Goal: Task Accomplishment & Management: Manage account settings

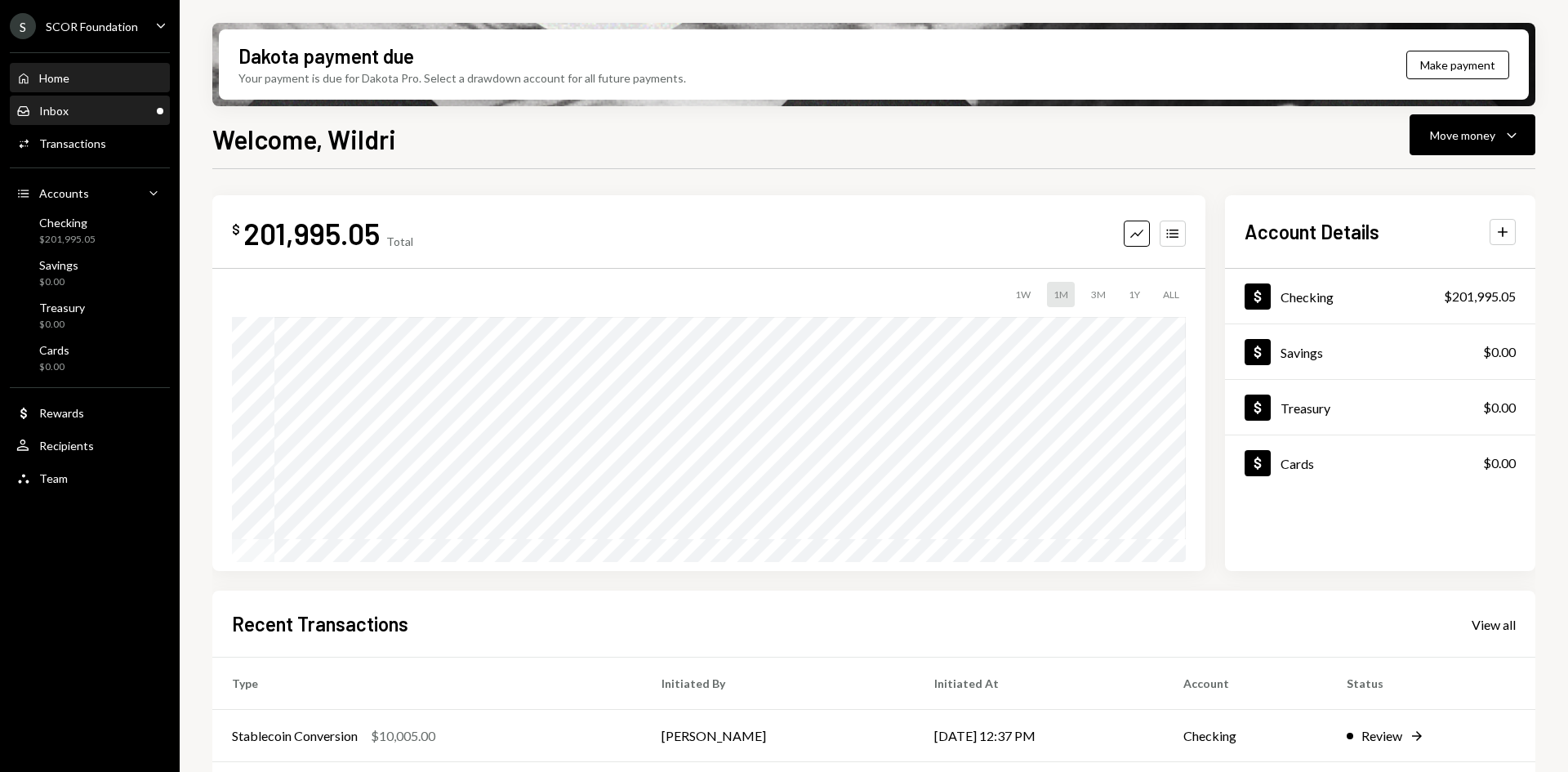
click at [113, 110] on div "Inbox Inbox" at bounding box center [90, 111] width 147 height 15
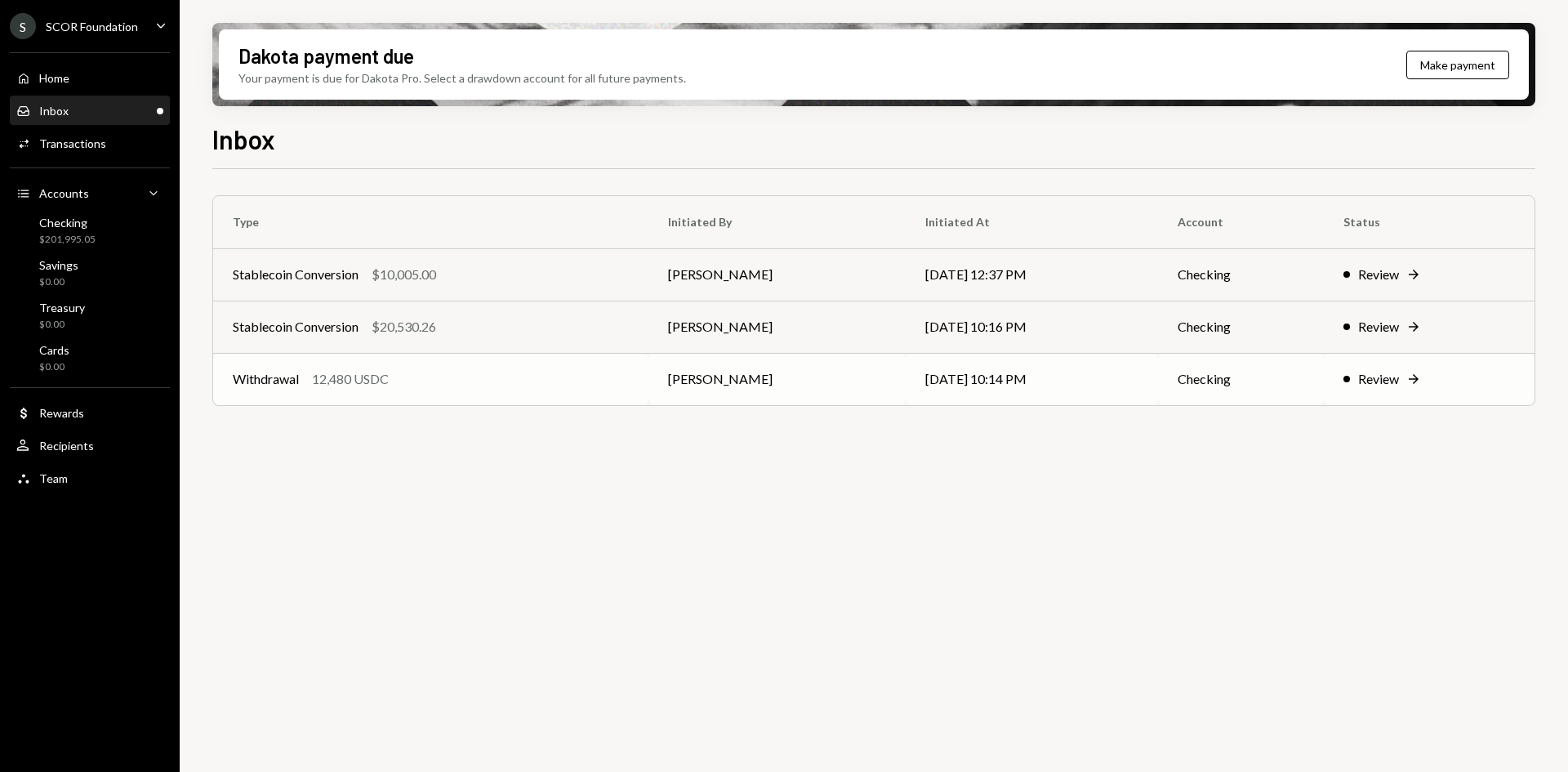
click at [362, 381] on div "12,480 USDC" at bounding box center [350, 379] width 76 height 20
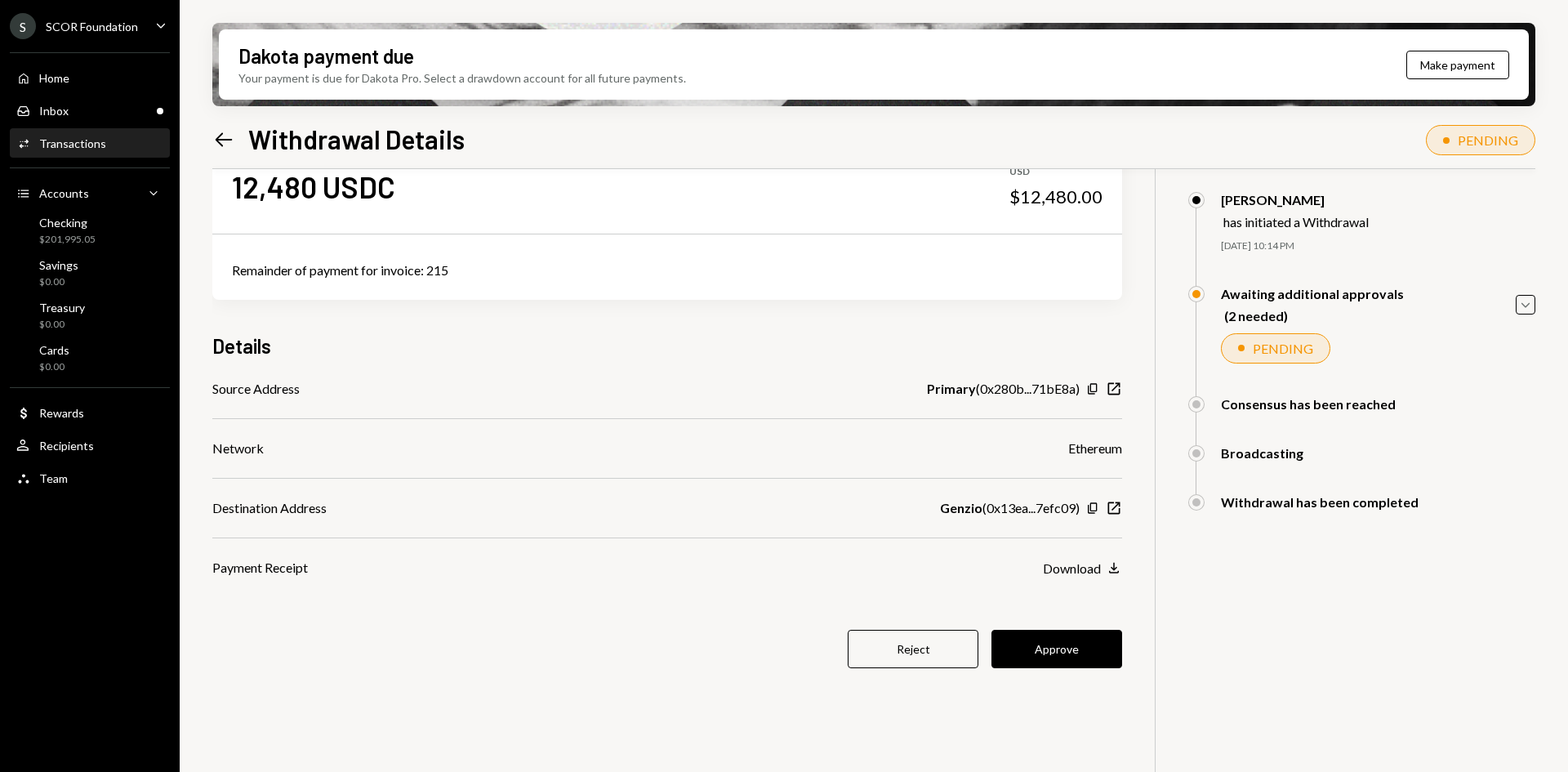
scroll to position [82, 0]
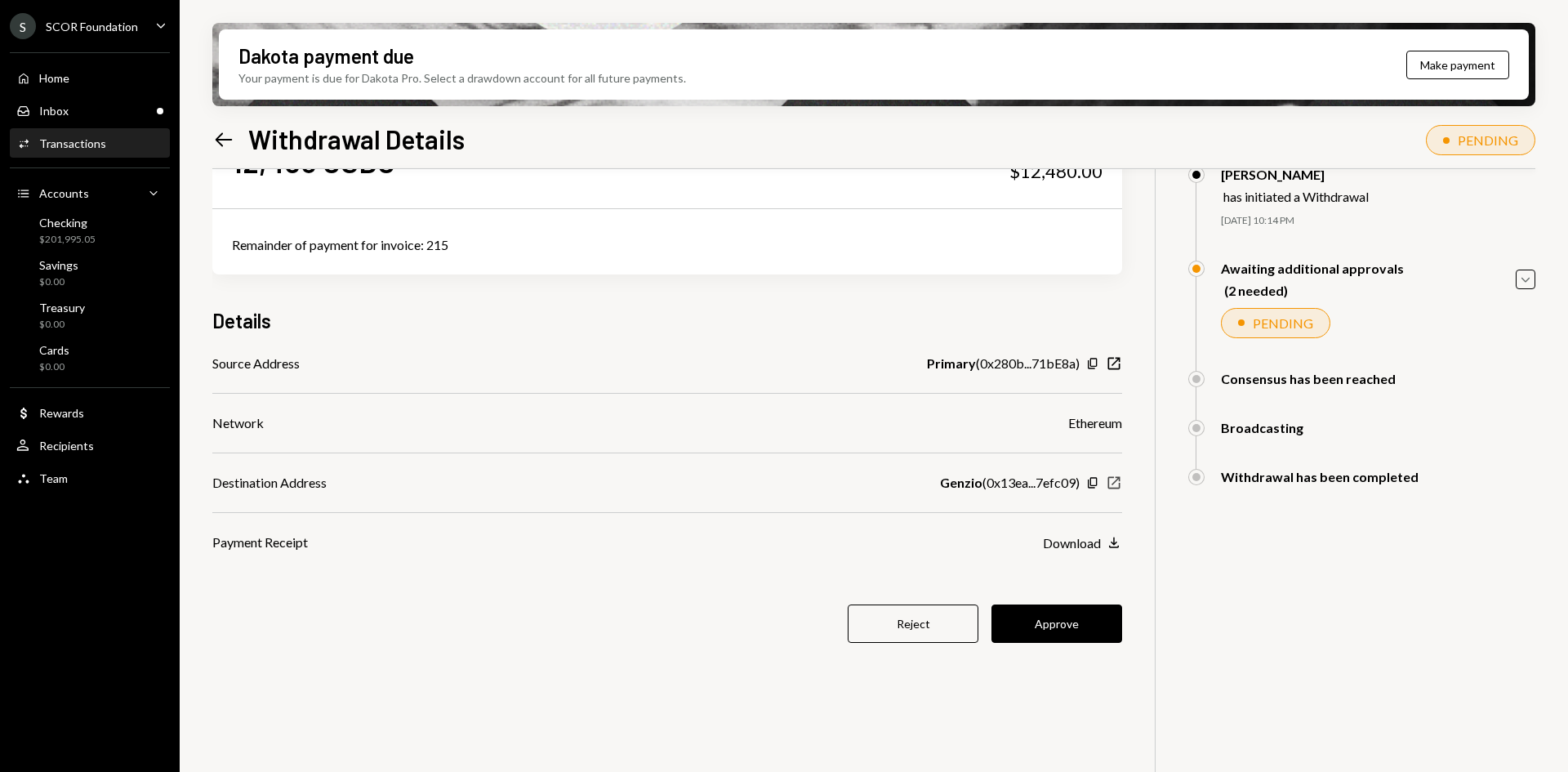
click at [1109, 482] on icon "button" at bounding box center [1114, 483] width 12 height 12
click at [1094, 486] on icon "Copy" at bounding box center [1093, 482] width 13 height 13
click at [1095, 481] on icon "Copy" at bounding box center [1093, 482] width 13 height 13
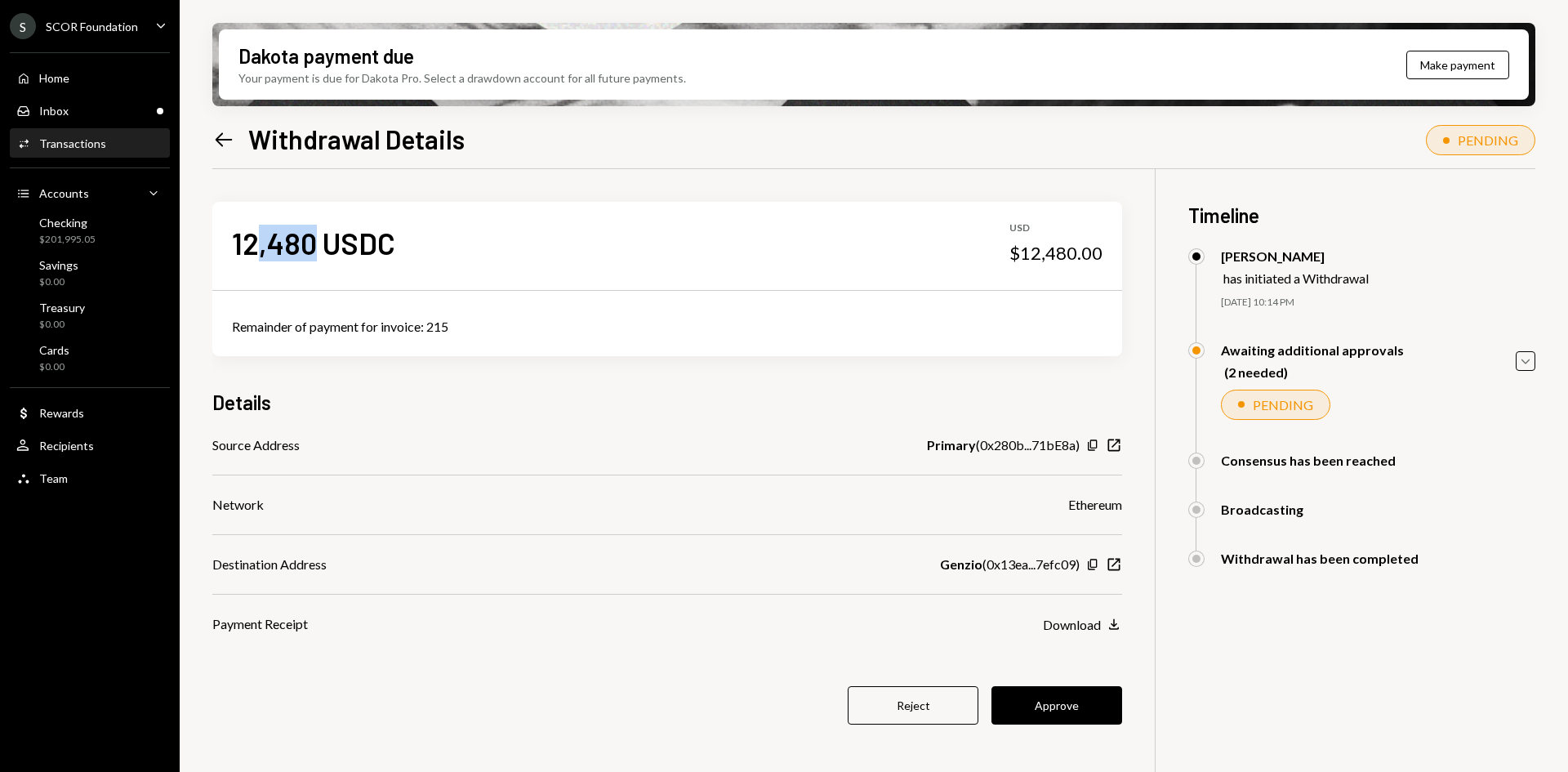
drag, startPoint x: 310, startPoint y: 239, endPoint x: 252, endPoint y: 242, distance: 58.1
click at [252, 242] on div "12,480 USDC" at bounding box center [313, 243] width 163 height 36
click at [1520, 365] on icon "Caret Down" at bounding box center [1525, 362] width 18 height 18
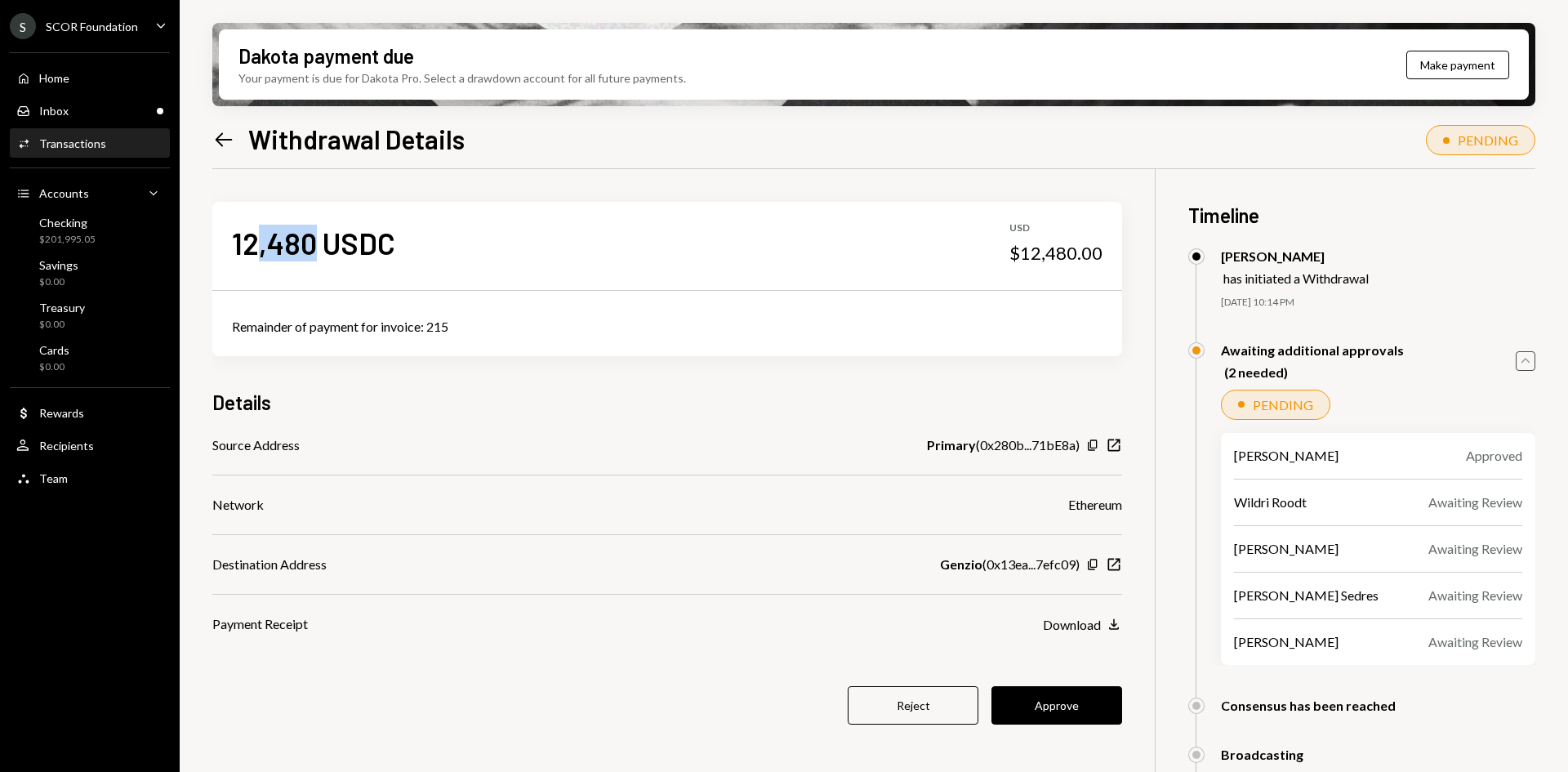
click at [1520, 365] on icon "Caret Up" at bounding box center [1525, 362] width 18 height 18
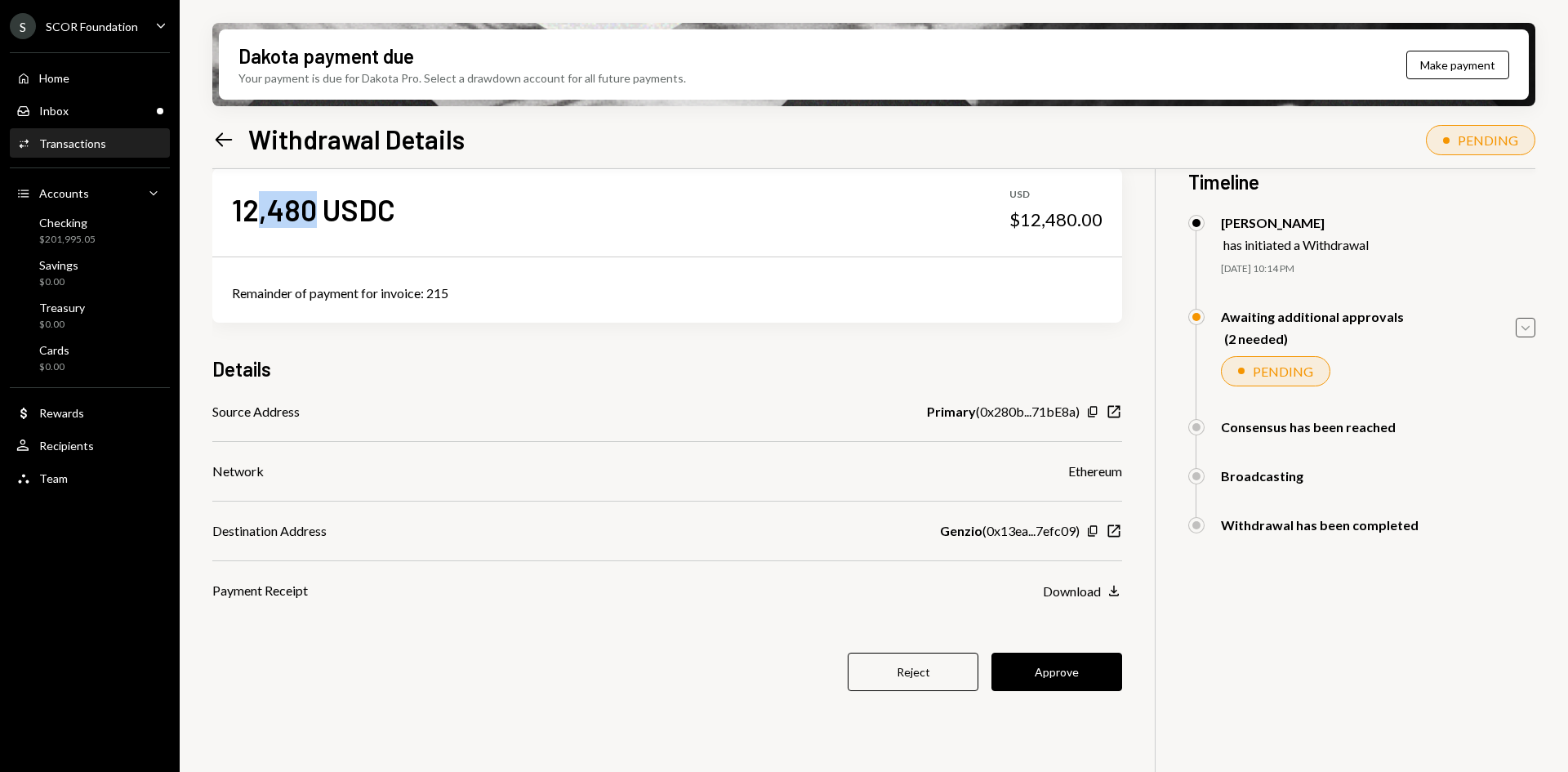
scroll to position [82, 0]
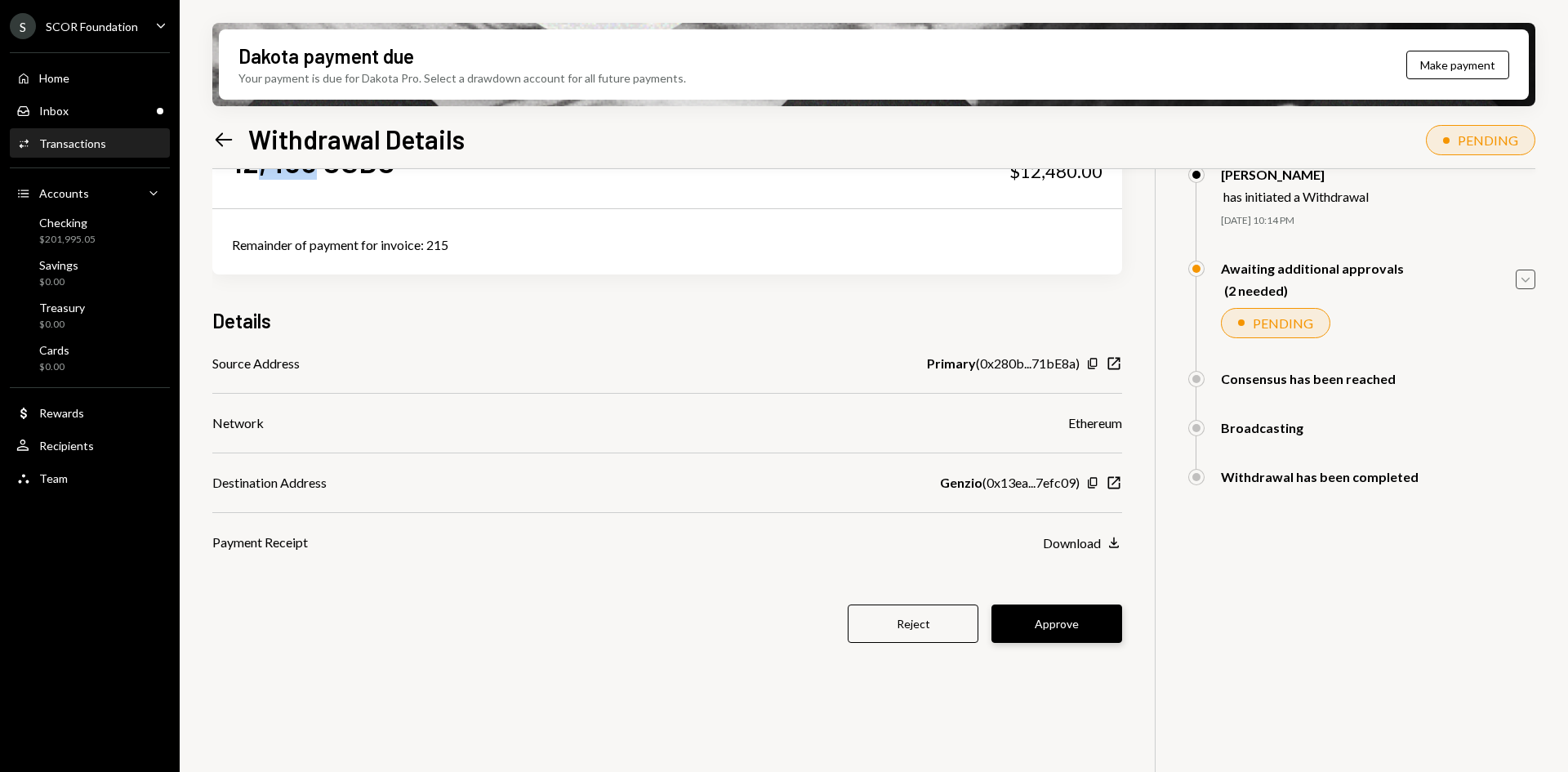
click at [1065, 633] on button "Approve" at bounding box center [1057, 624] width 131 height 38
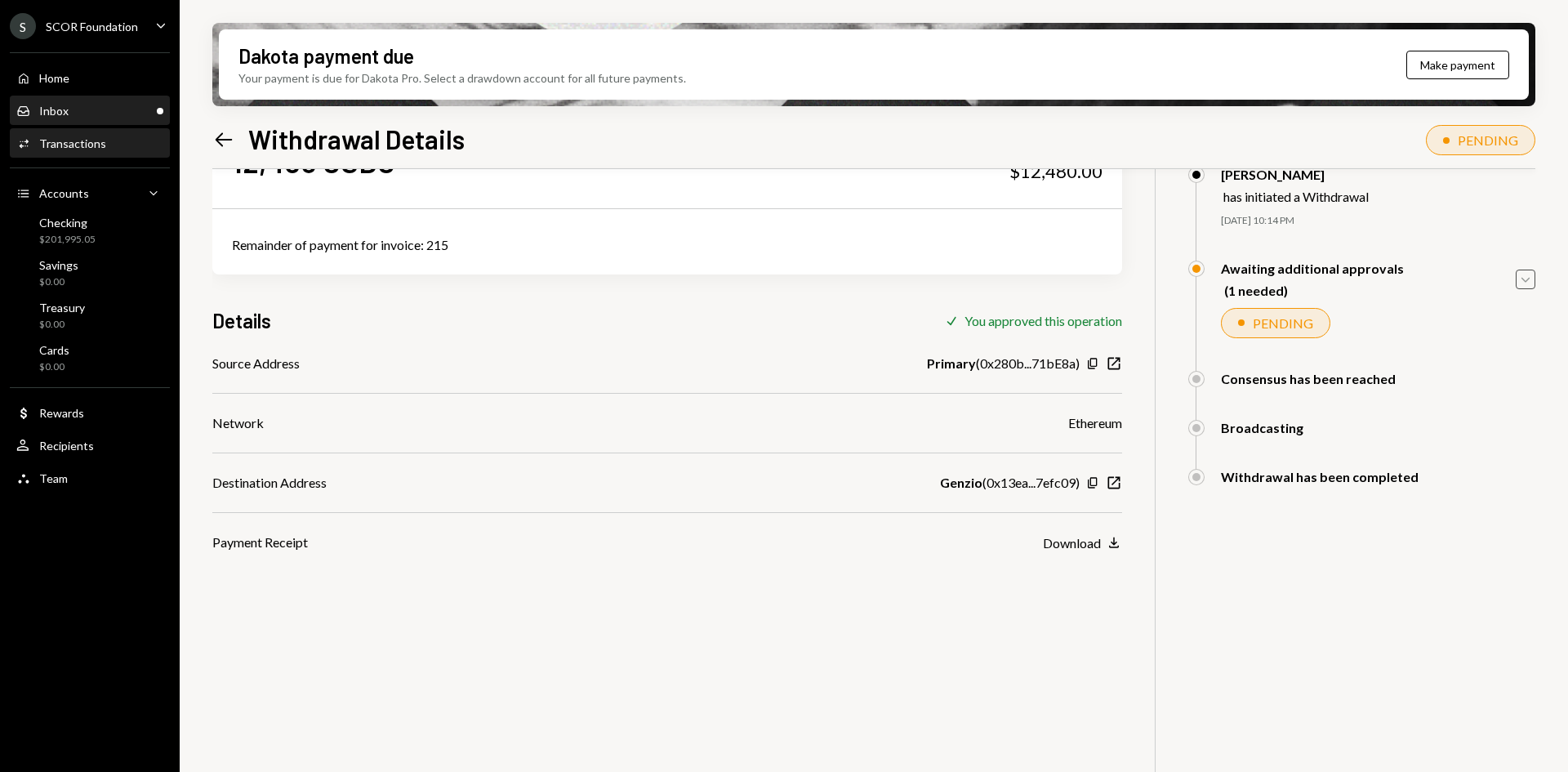
click at [87, 113] on div "Inbox Inbox" at bounding box center [90, 111] width 147 height 15
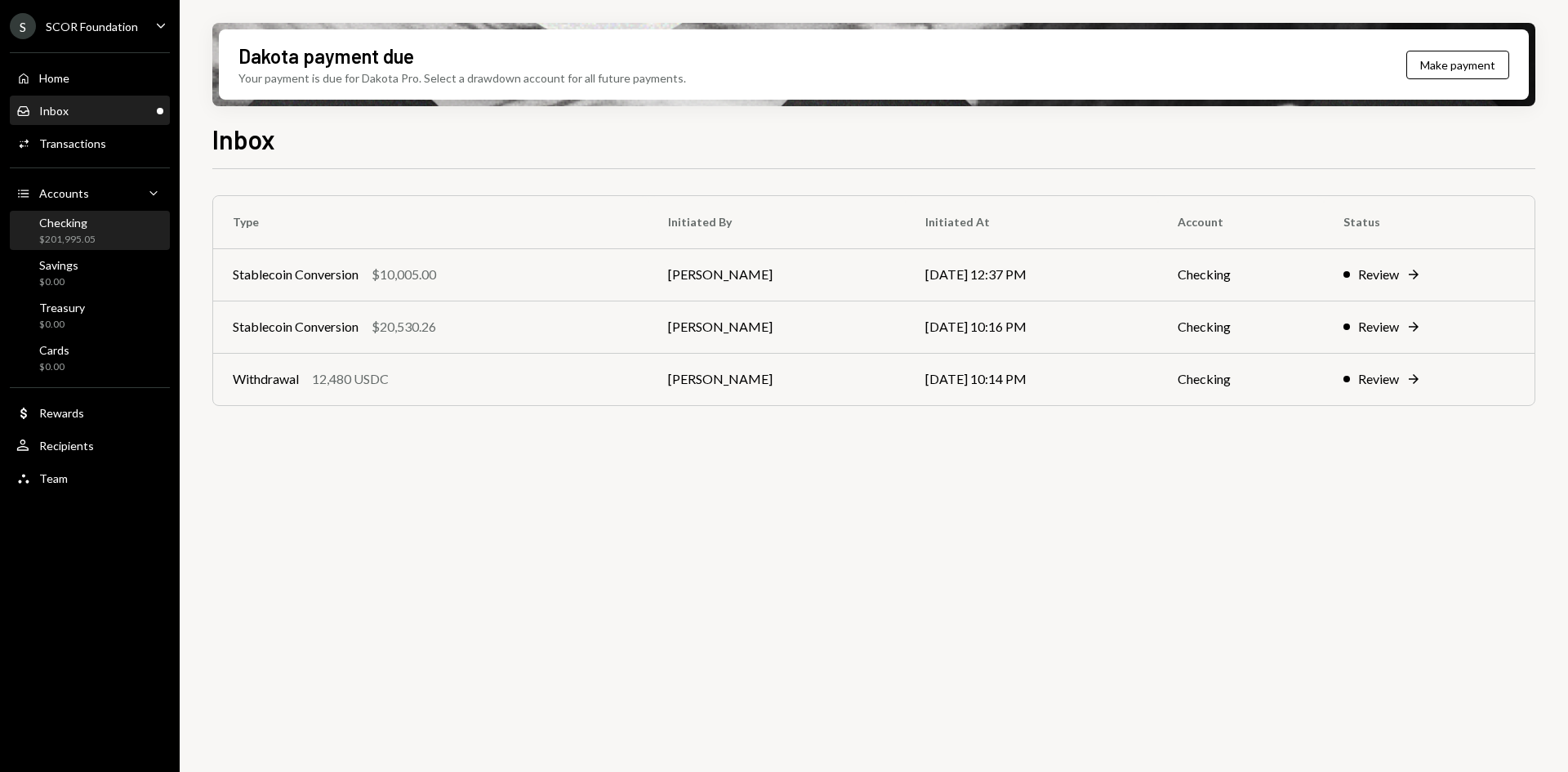
click at [108, 237] on div "Checking $201,995.05" at bounding box center [90, 231] width 147 height 31
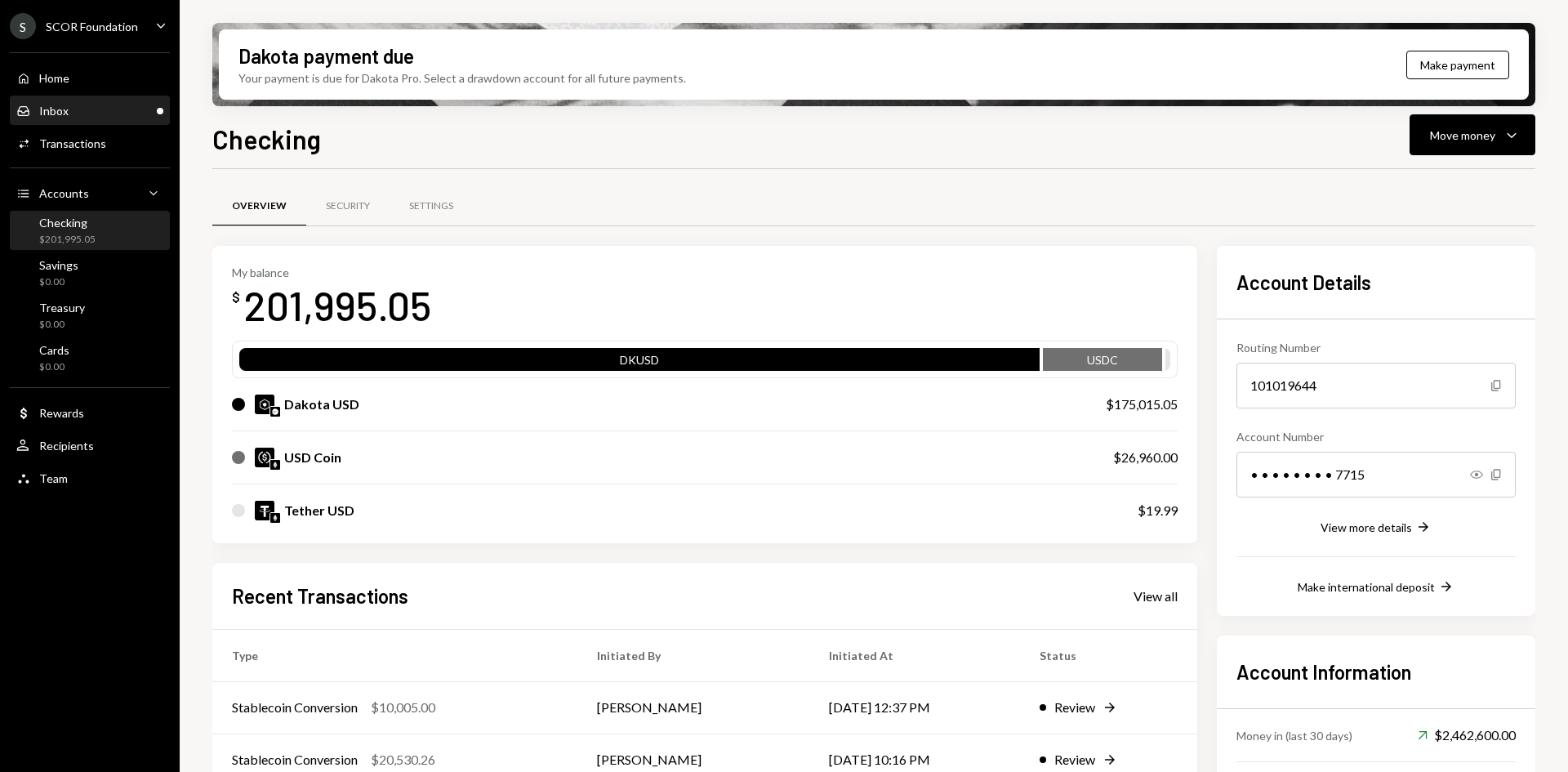
click at [117, 110] on div "Inbox Inbox" at bounding box center [90, 111] width 147 height 15
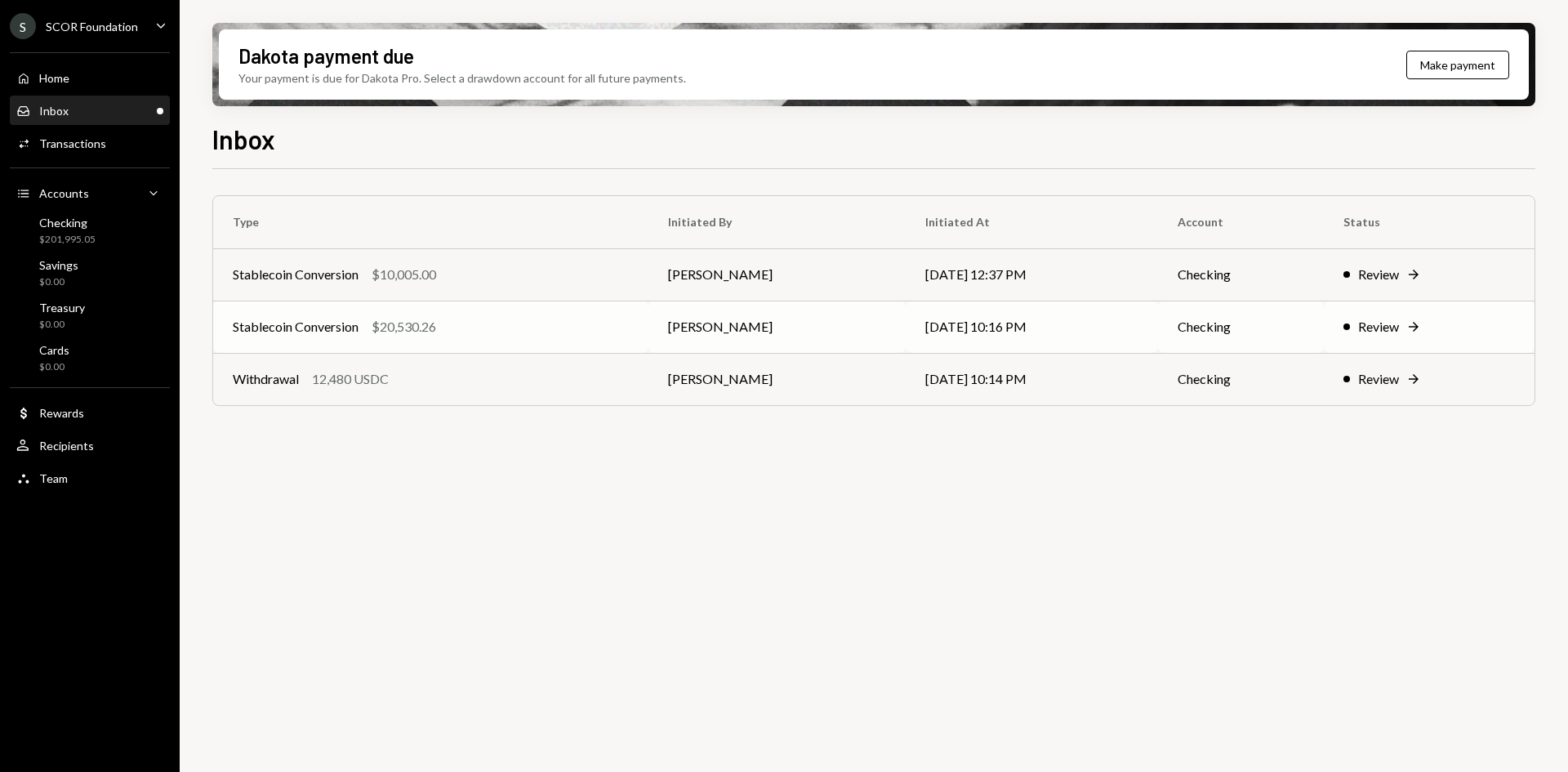
click at [572, 319] on div "Stablecoin Conversion $20,530.26" at bounding box center [431, 327] width 396 height 20
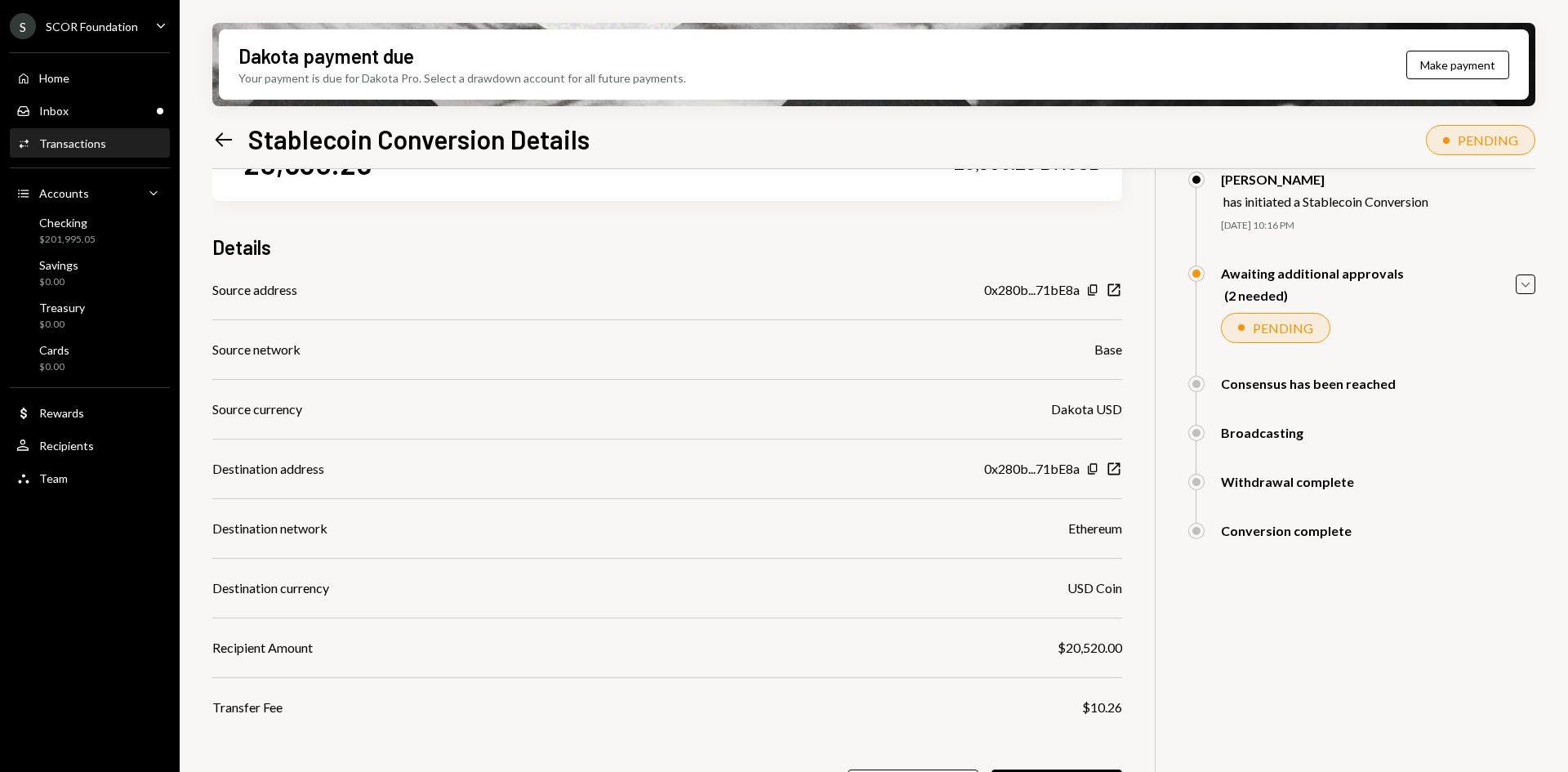
scroll to position [131, 0]
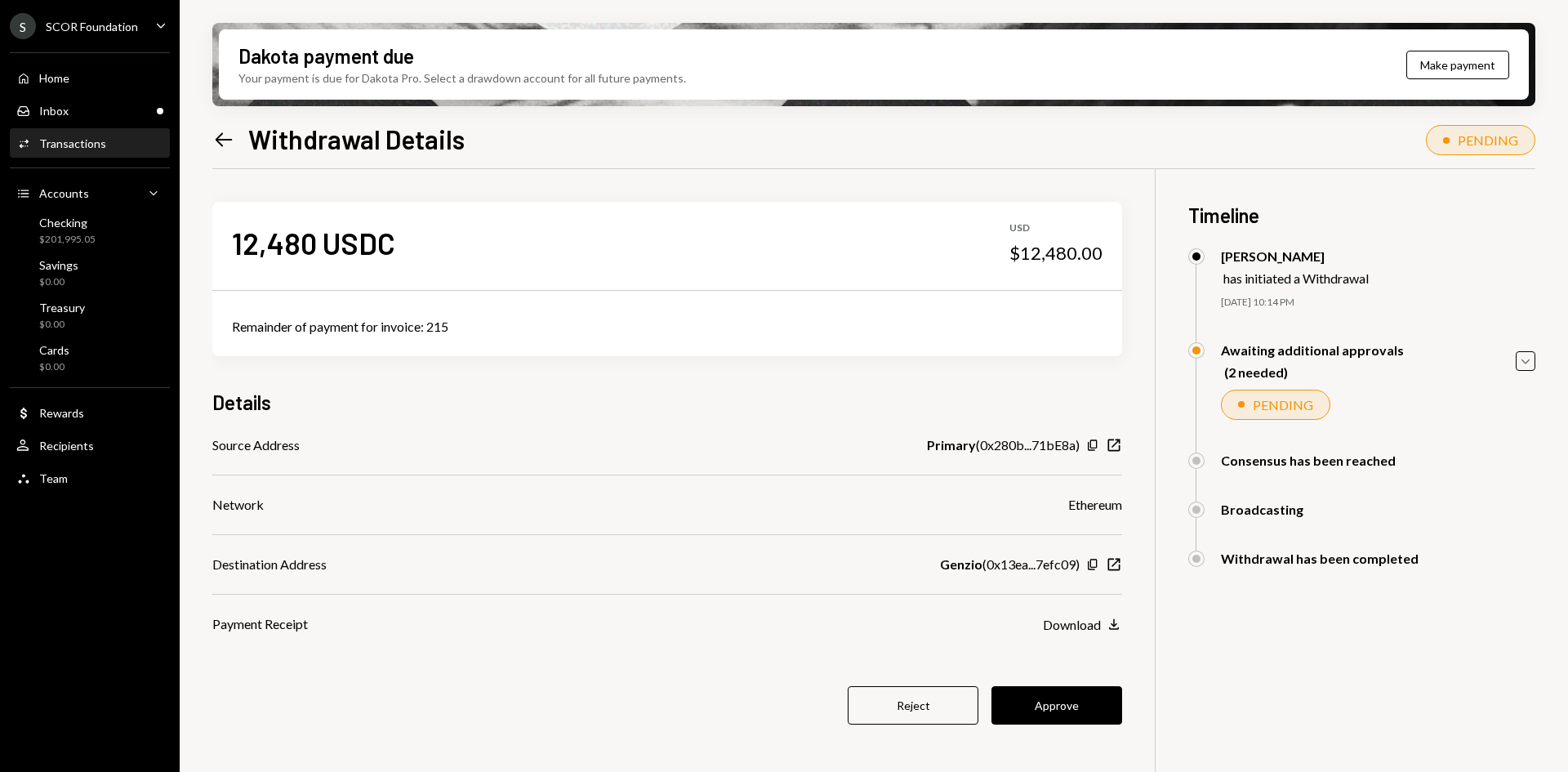
click at [86, 149] on div "Transactions" at bounding box center [72, 144] width 67 height 14
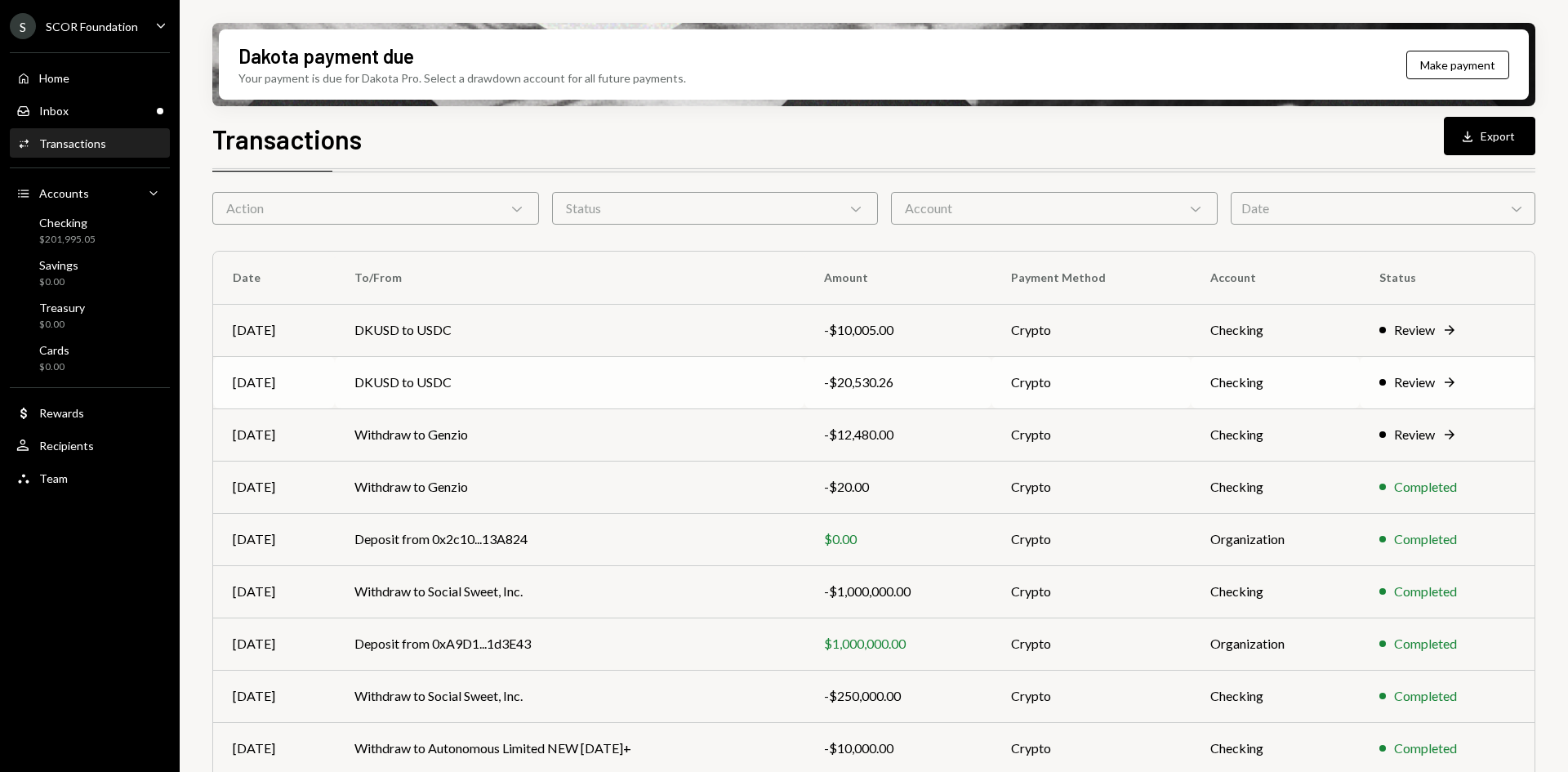
scroll to position [82, 0]
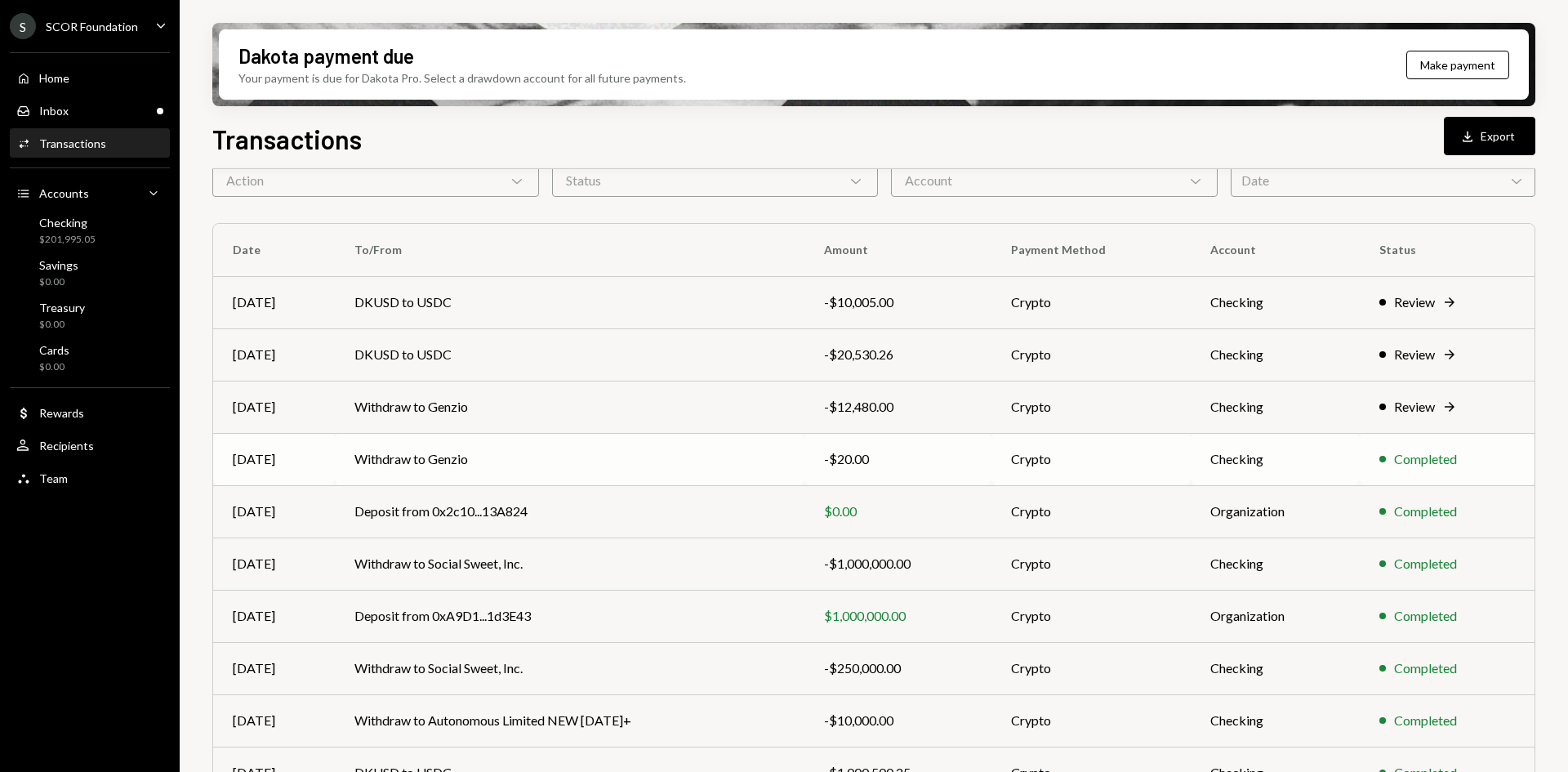
click at [527, 458] on td "Withdraw to Genzio" at bounding box center [570, 459] width 471 height 52
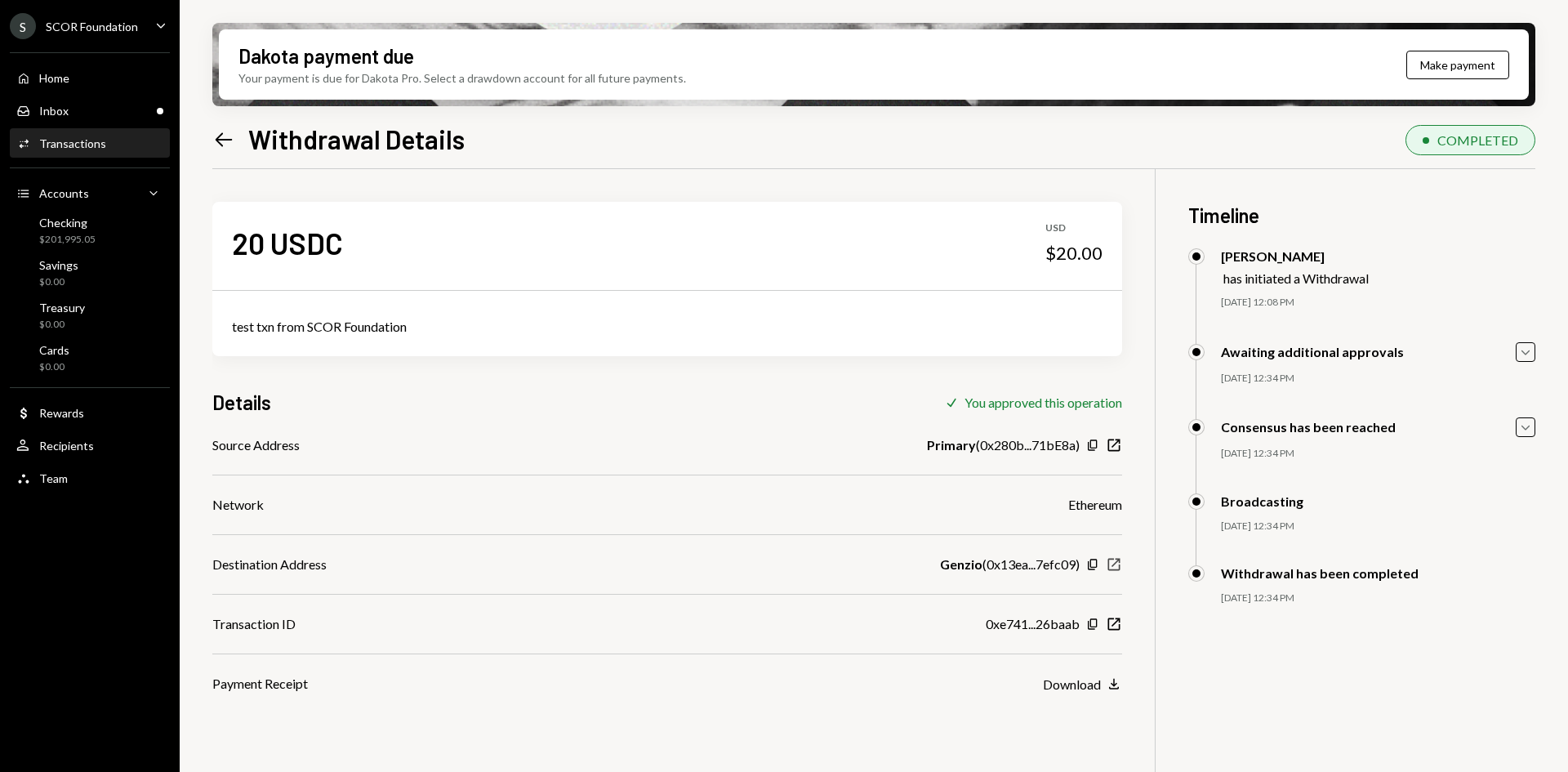
click at [1113, 565] on icon "New Window" at bounding box center [1114, 565] width 16 height 16
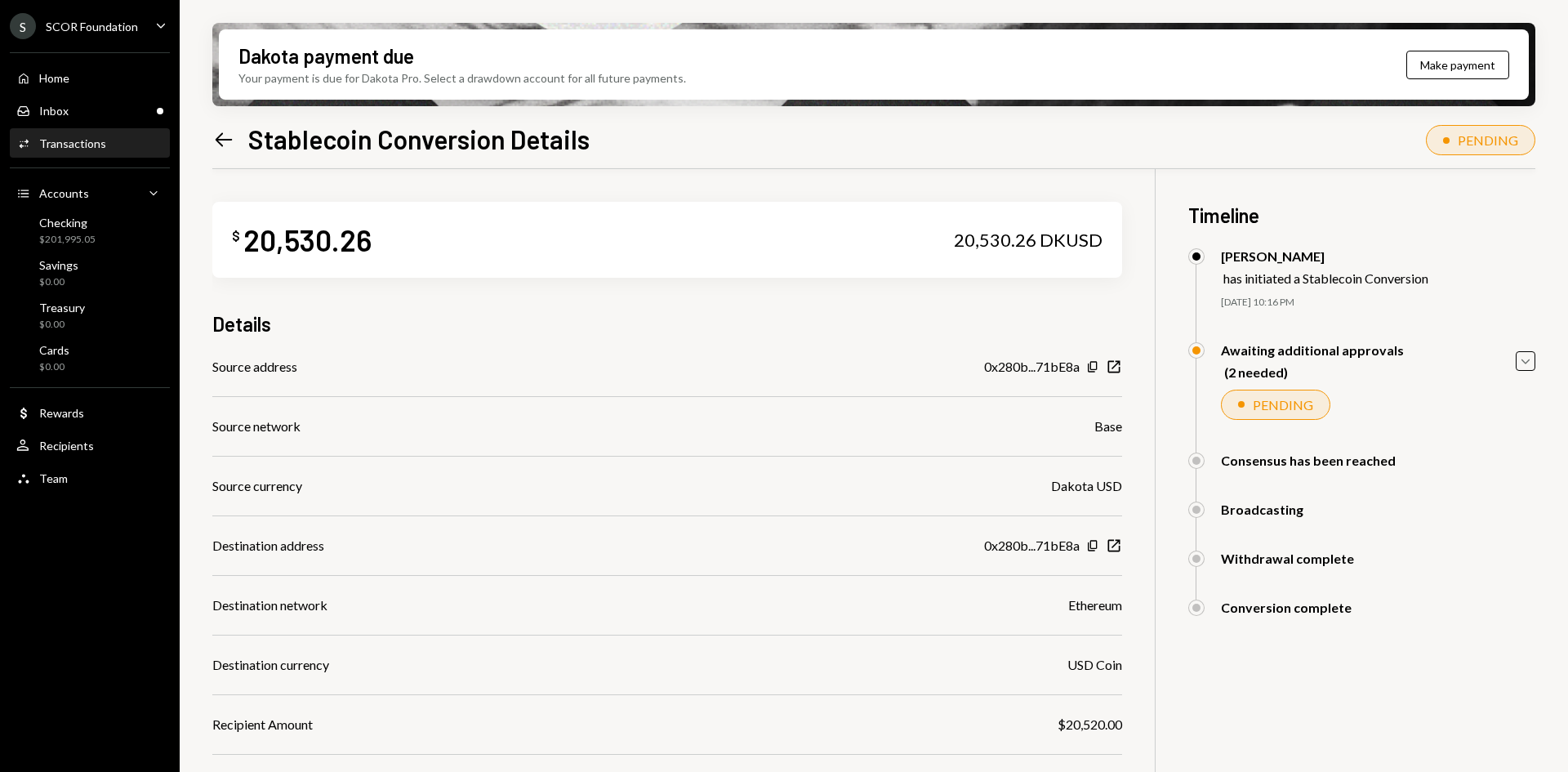
scroll to position [131, 0]
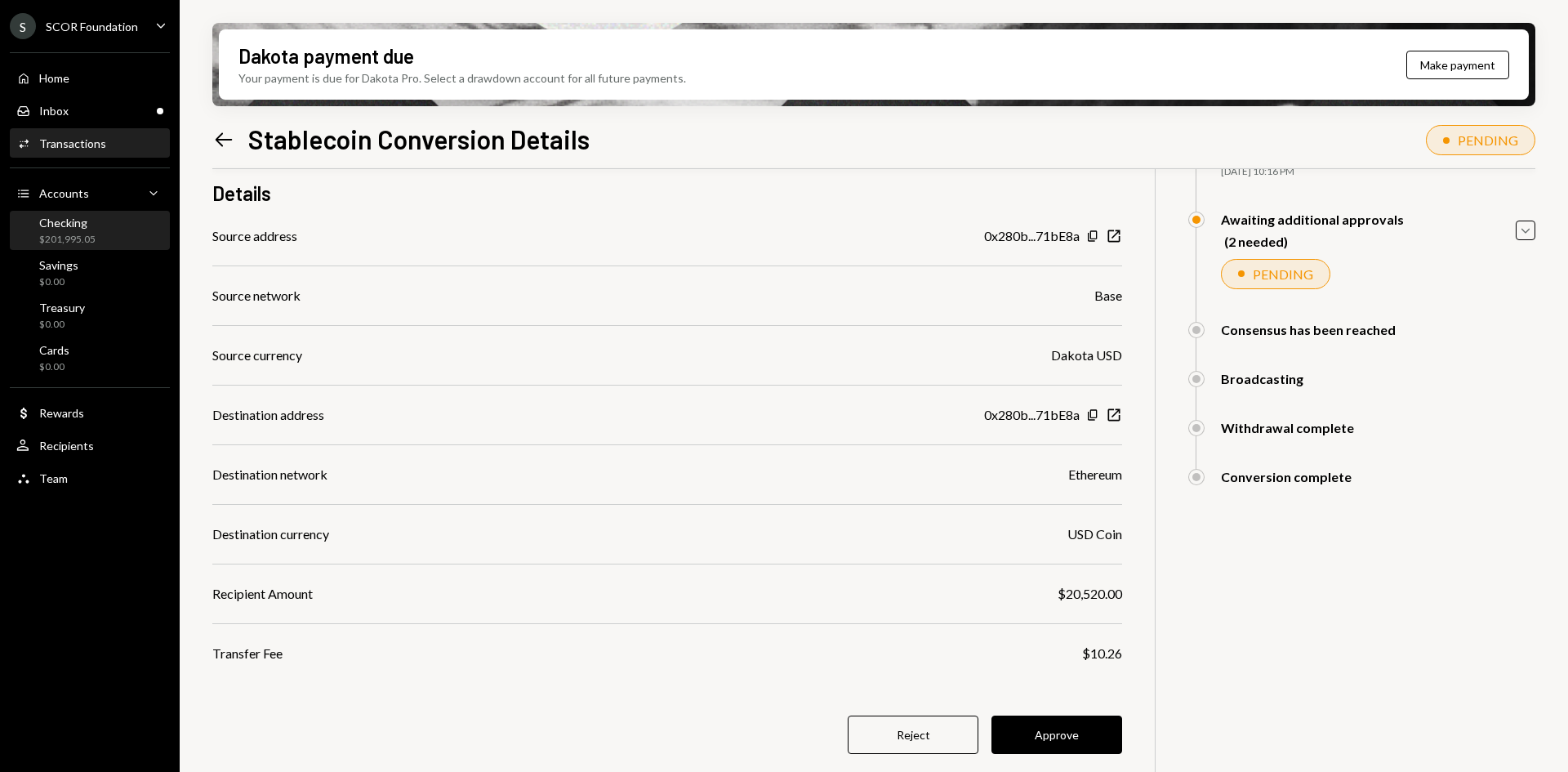
click at [82, 230] on div "Checking $201,995.05" at bounding box center [67, 231] width 56 height 31
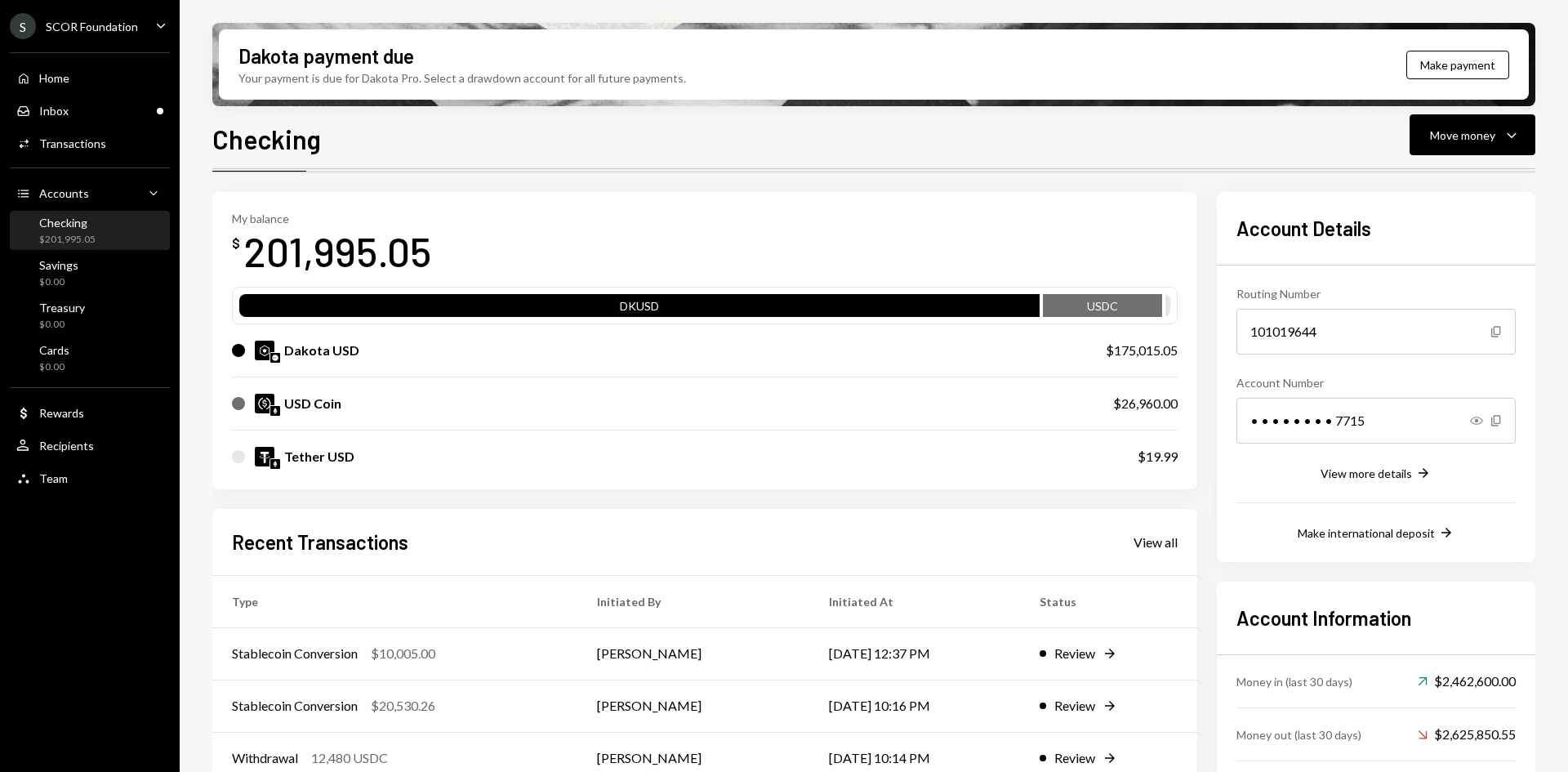
scroll to position [82, 0]
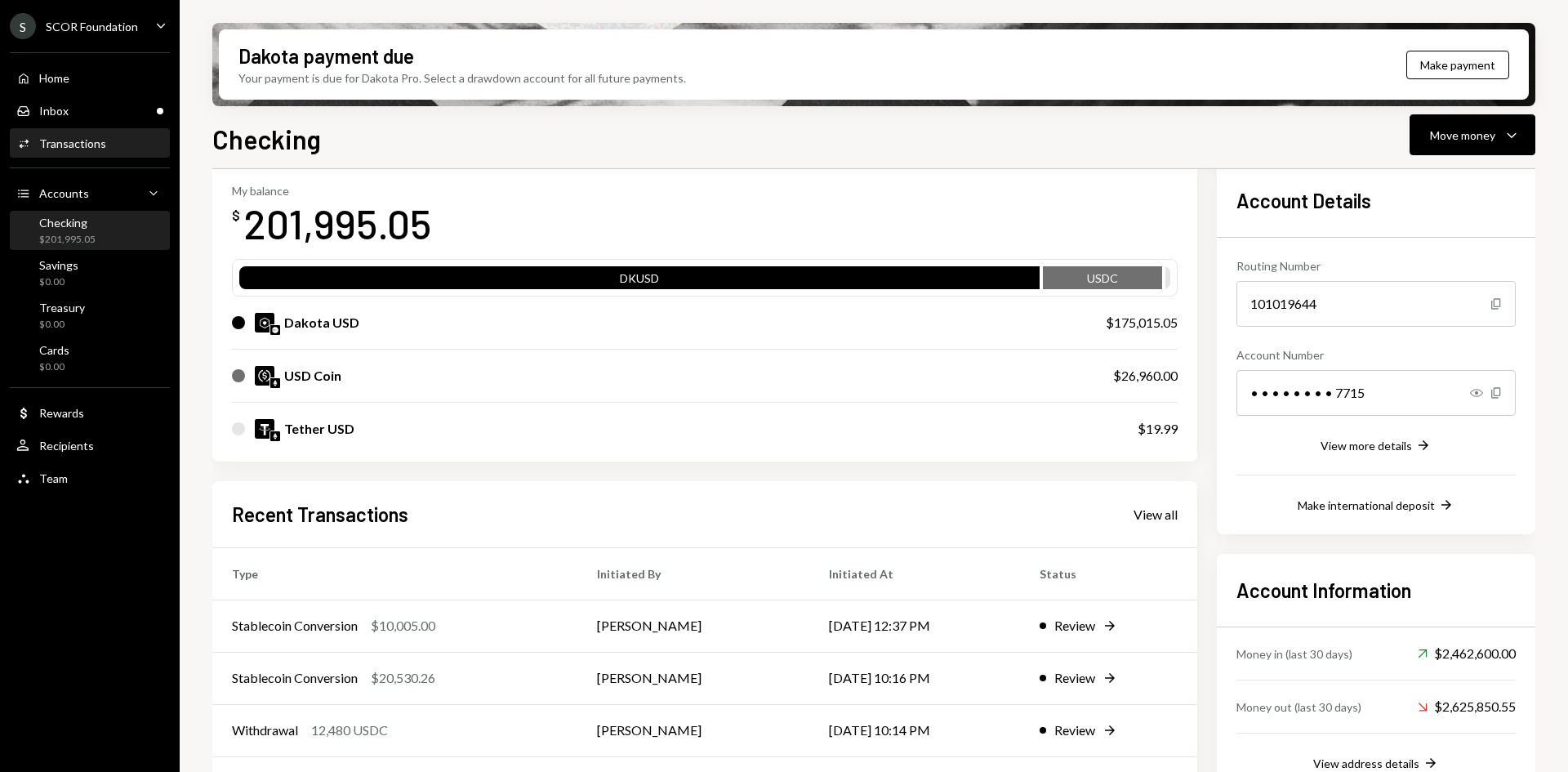
click at [101, 140] on div "Transactions" at bounding box center [72, 144] width 67 height 14
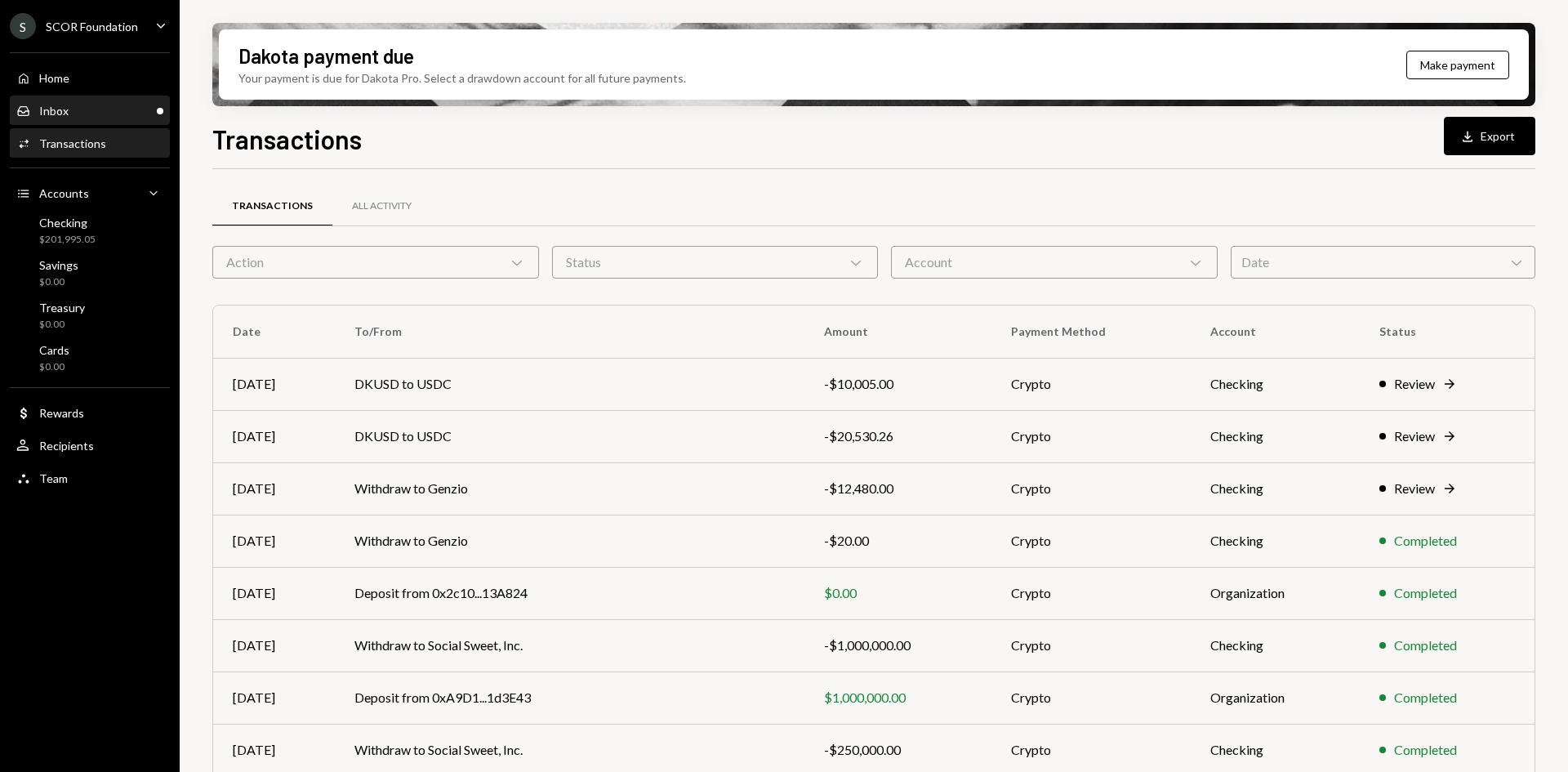
click at [87, 104] on div "Inbox Inbox" at bounding box center [90, 111] width 147 height 15
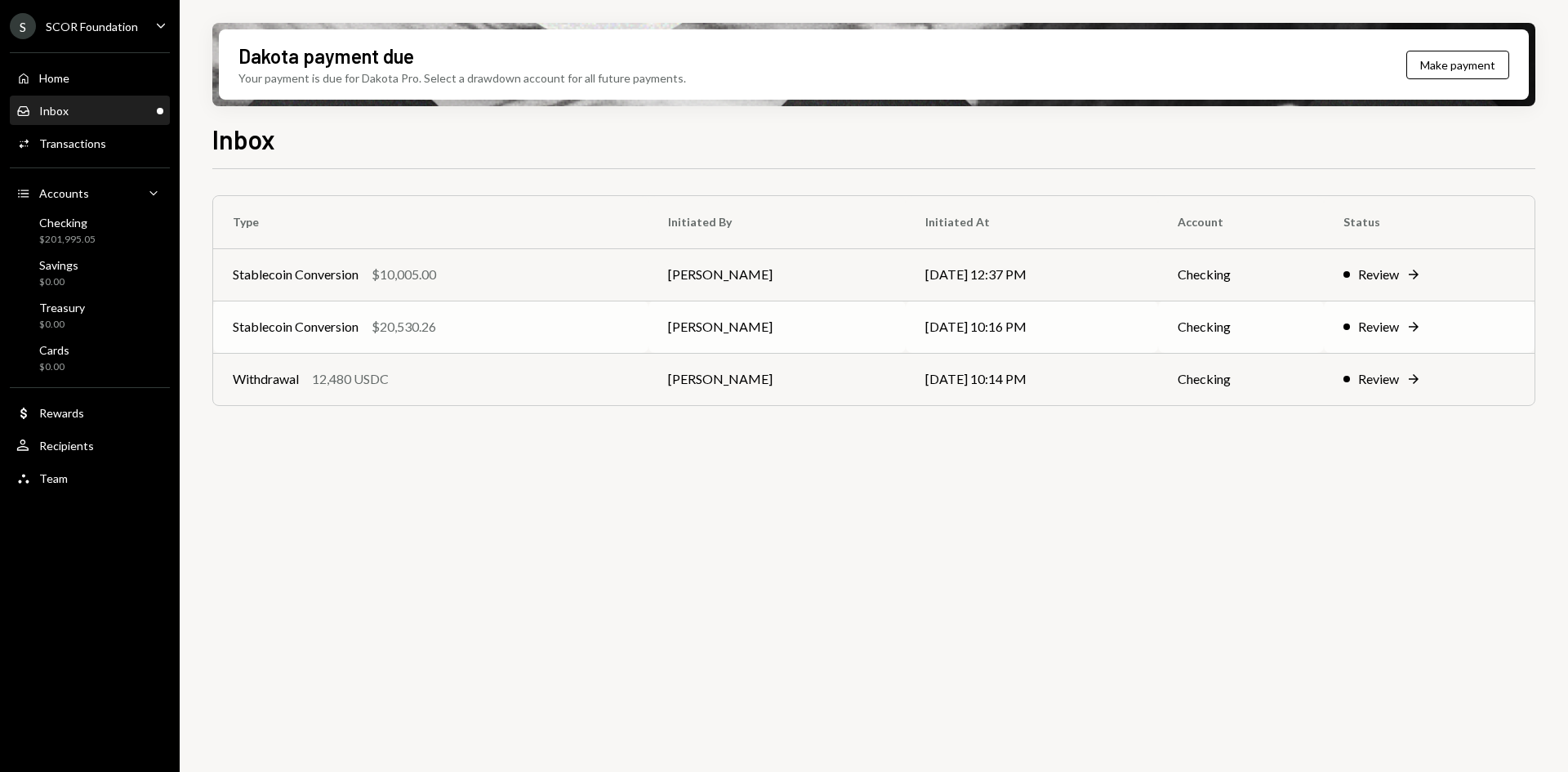
click at [408, 311] on td "Stablecoin Conversion $20,530.26" at bounding box center [431, 327] width 435 height 52
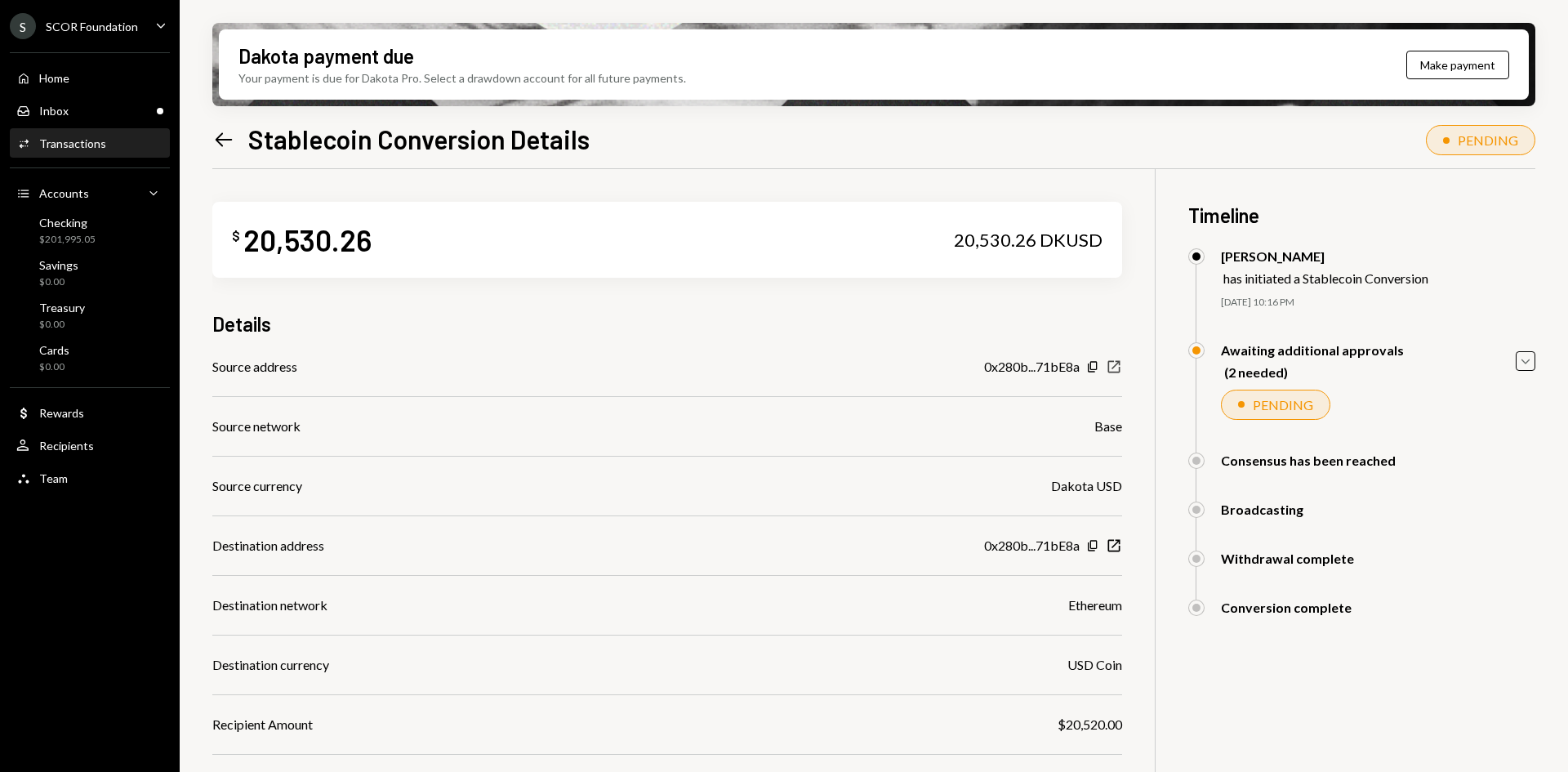
click at [1113, 374] on icon "New Window" at bounding box center [1114, 367] width 16 height 16
click at [1117, 546] on icon "New Window" at bounding box center [1114, 545] width 16 height 16
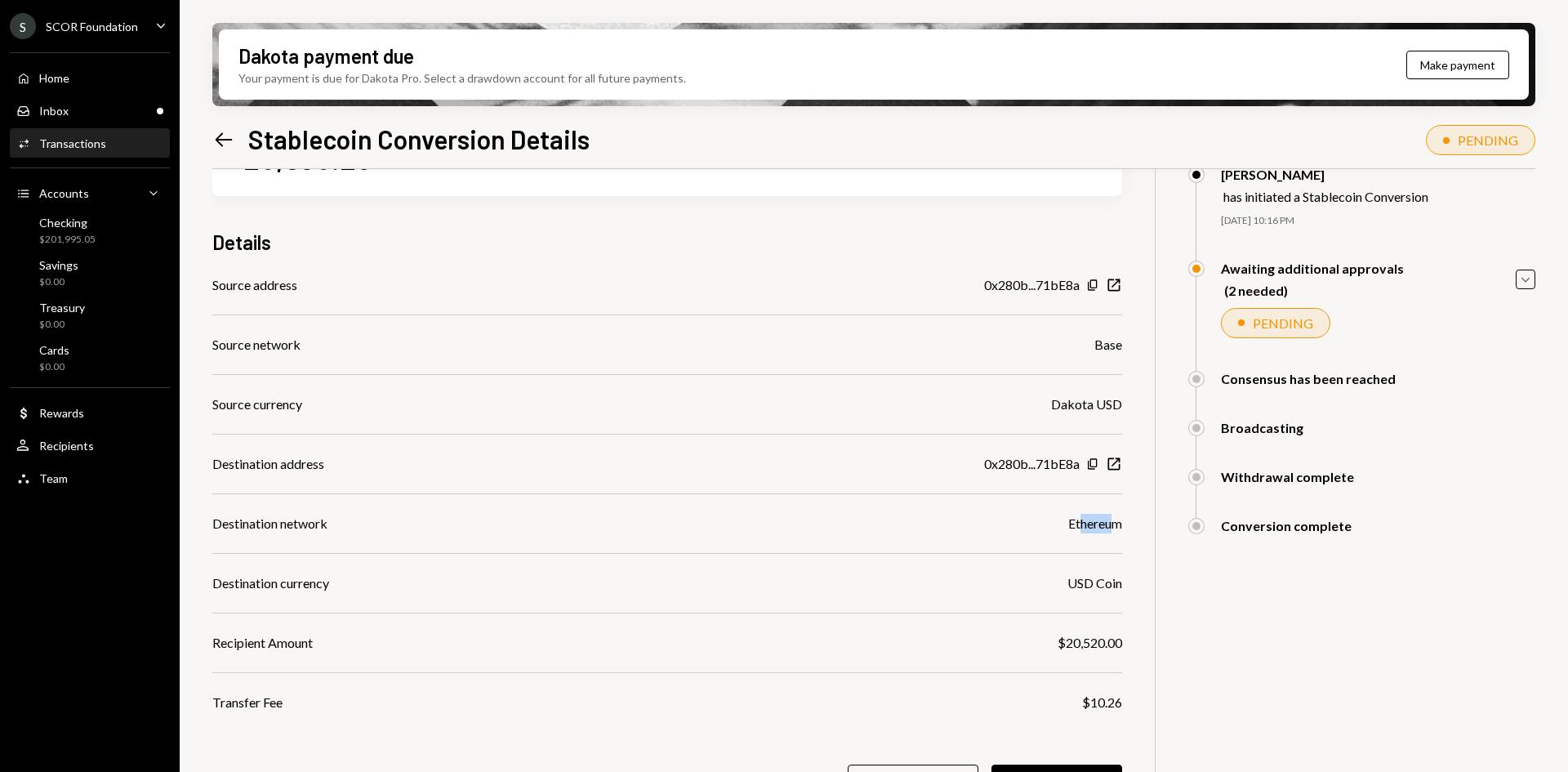
drag, startPoint x: 1081, startPoint y: 532, endPoint x: 1109, endPoint y: 531, distance: 28.0
click at [1109, 531] on div "Ethereum" at bounding box center [1095, 524] width 54 height 20
drag, startPoint x: 1082, startPoint y: 580, endPoint x: 1112, endPoint y: 585, distance: 30.4
click at [1113, 578] on div "USD Coin" at bounding box center [1095, 584] width 55 height 20
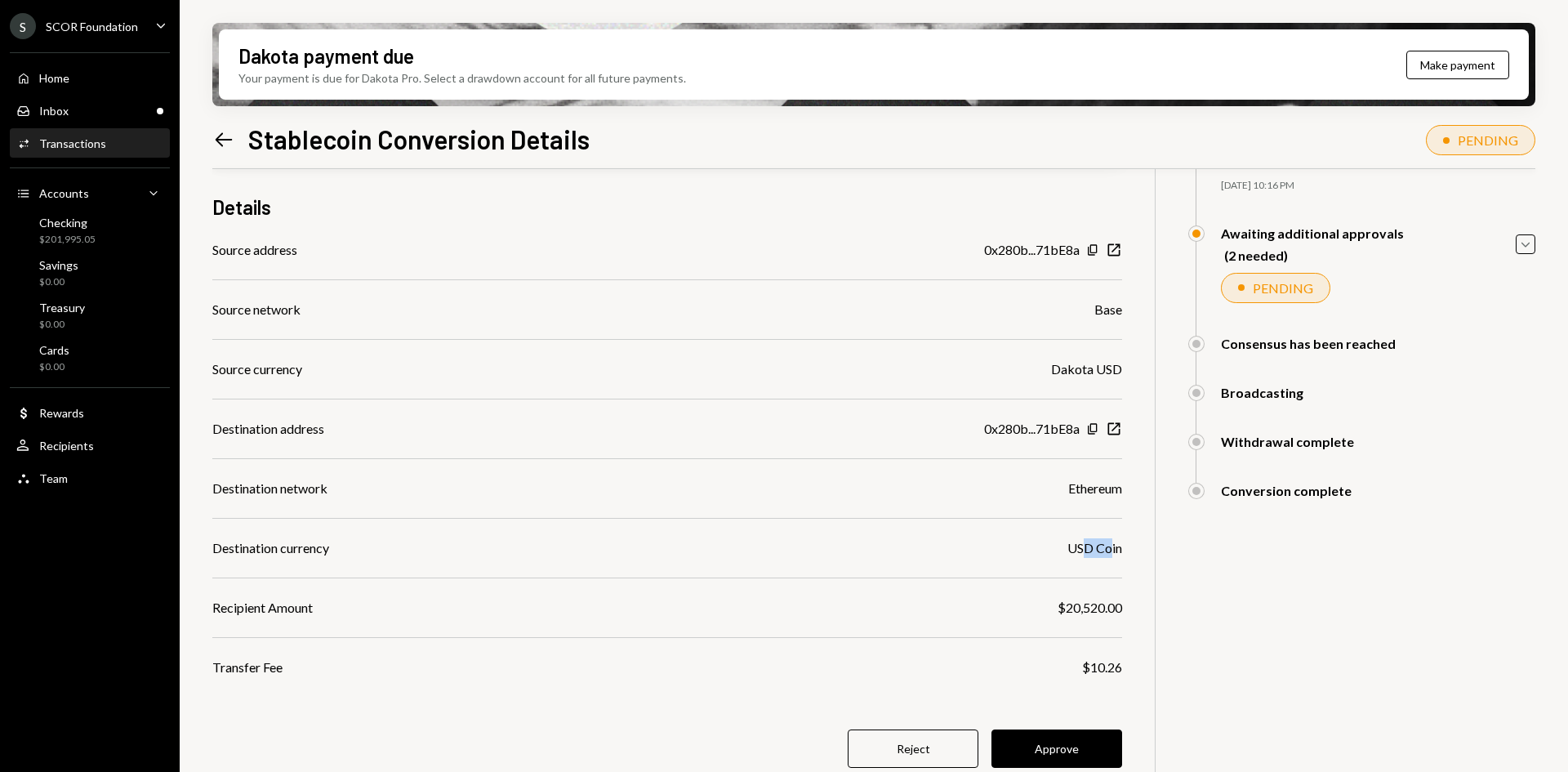
scroll to position [131, 0]
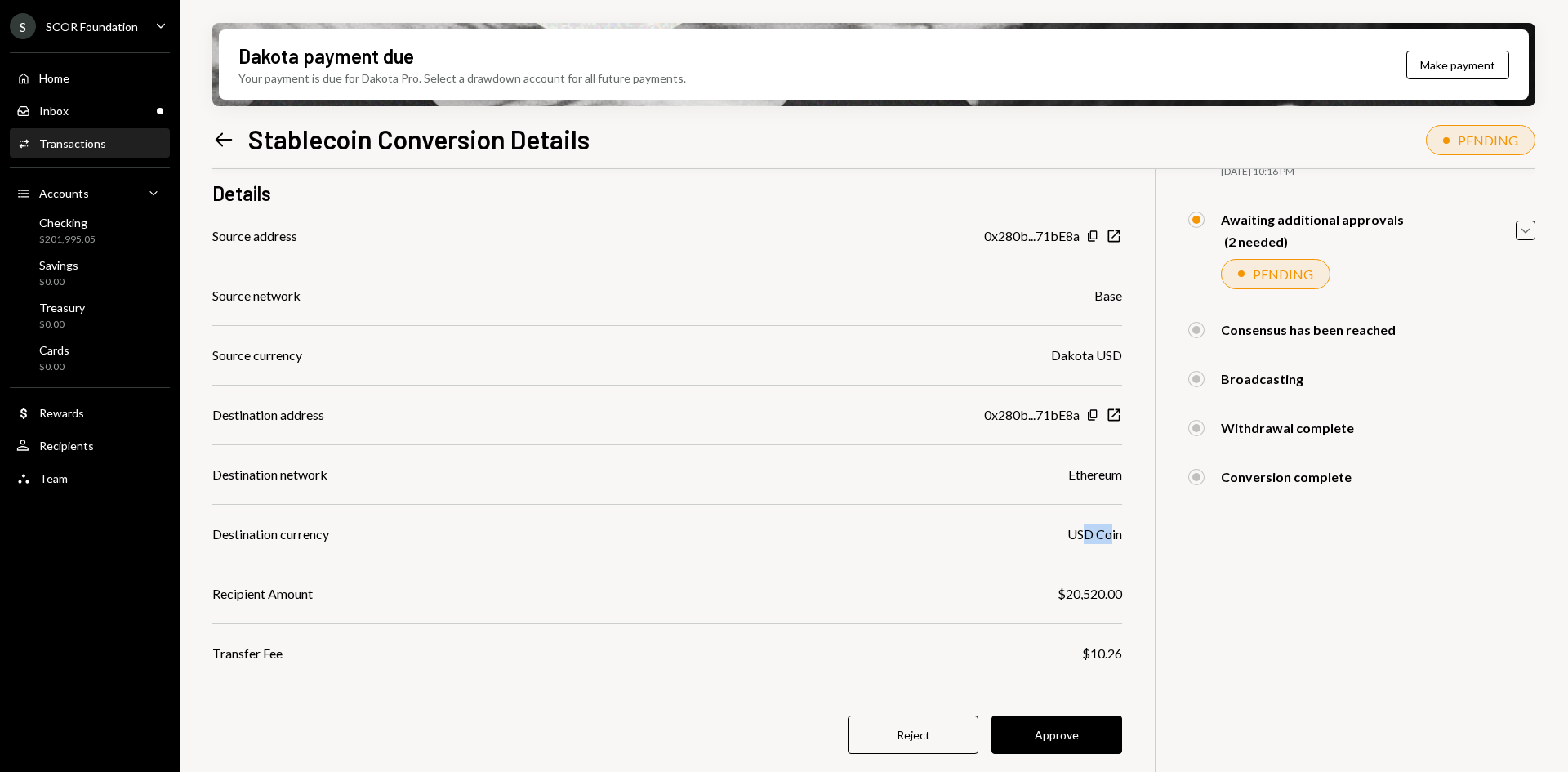
click at [1089, 732] on button "Approve" at bounding box center [1057, 735] width 131 height 38
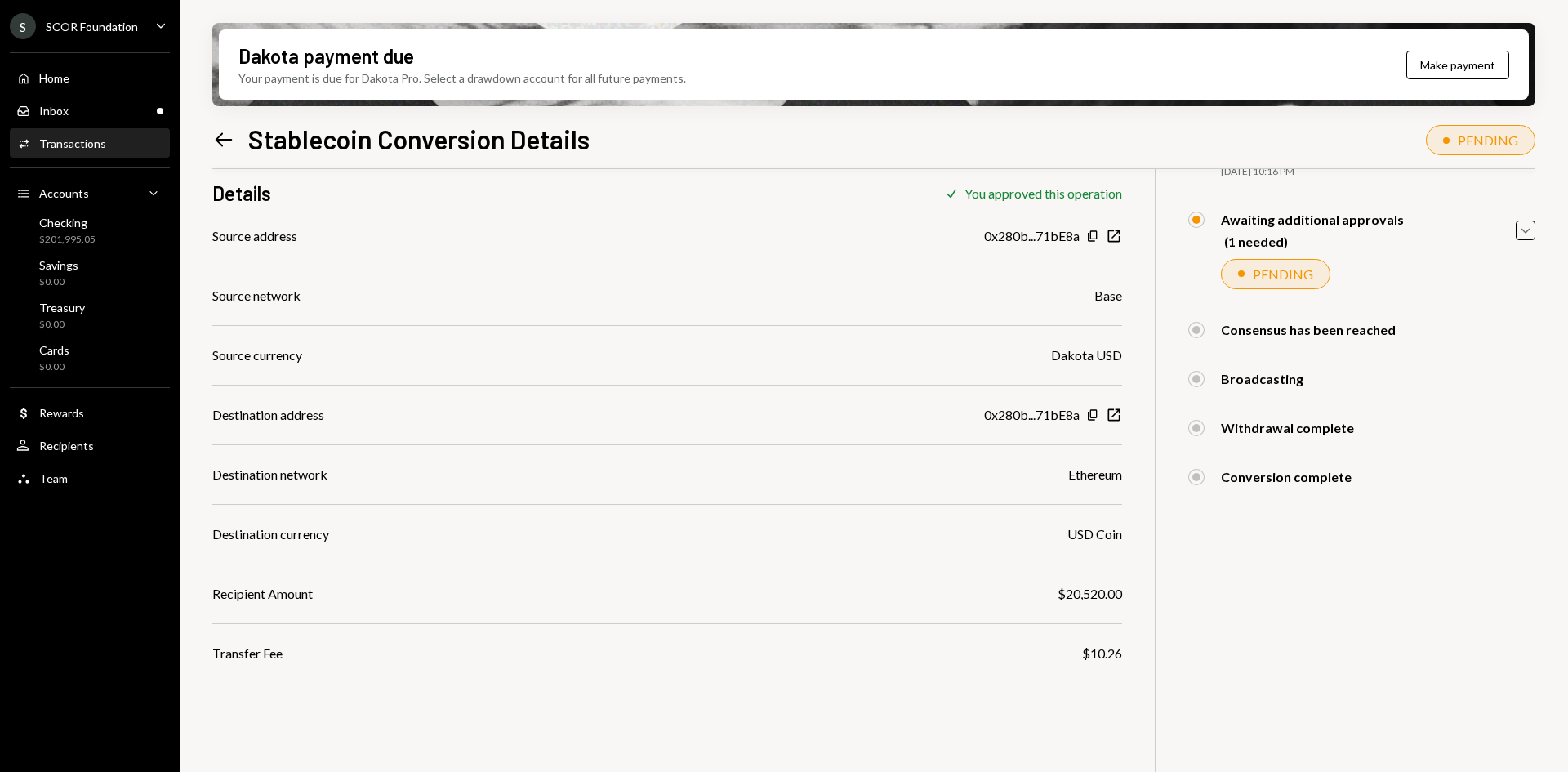
scroll to position [0, 0]
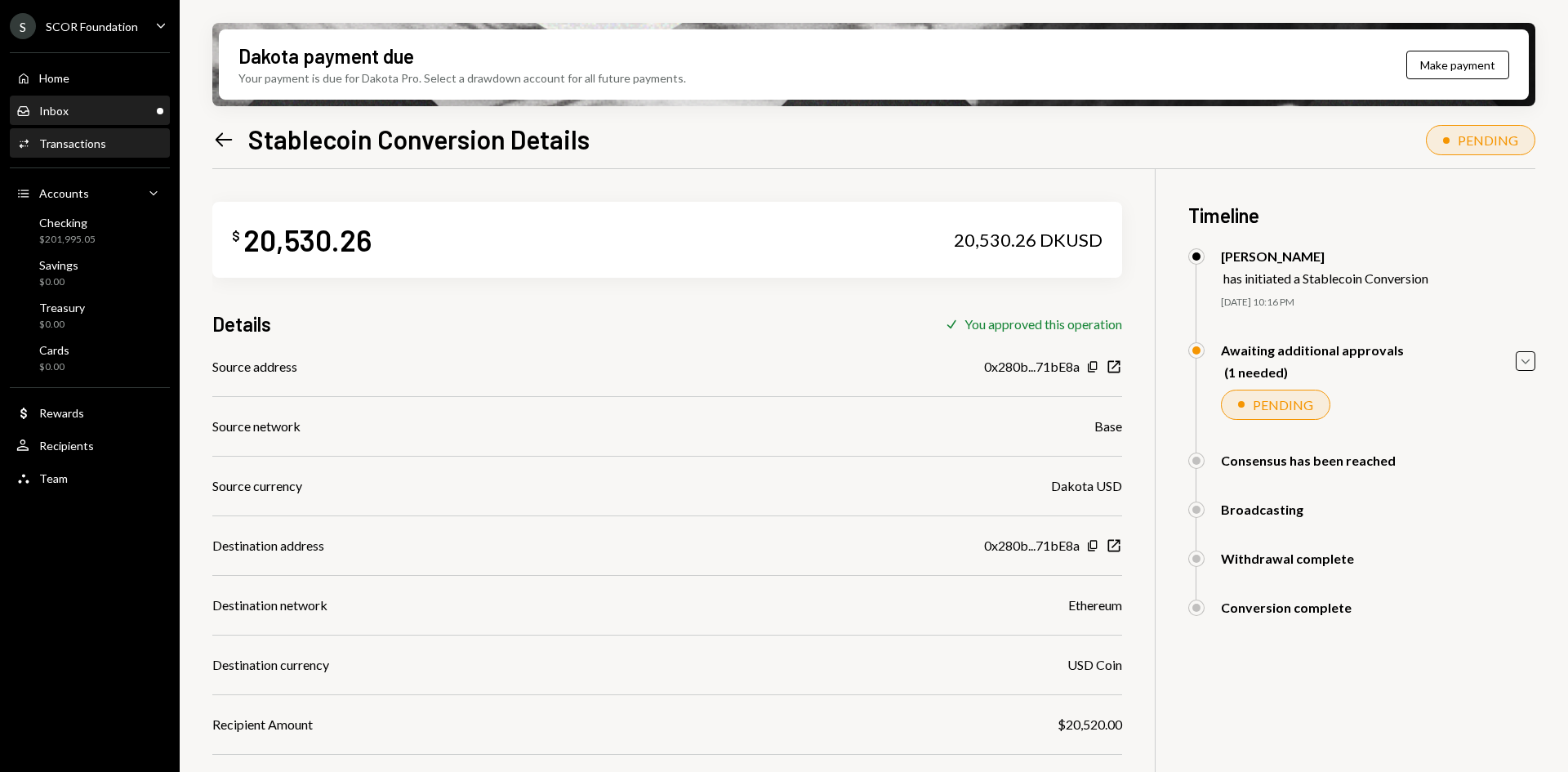
click at [102, 114] on div "Inbox Inbox" at bounding box center [90, 111] width 147 height 15
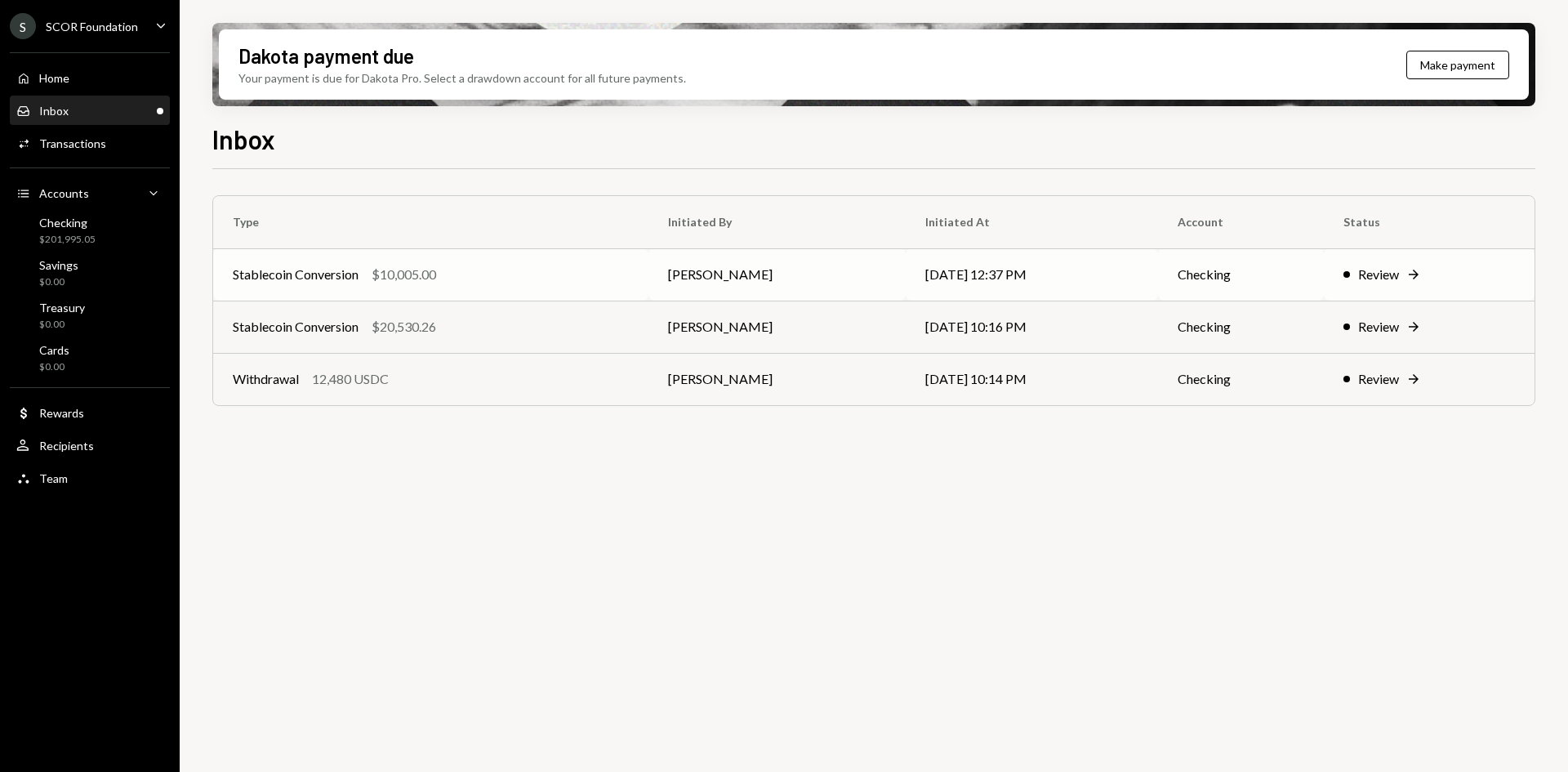
click at [521, 281] on div "Stablecoin Conversion $10,005.00" at bounding box center [431, 275] width 396 height 20
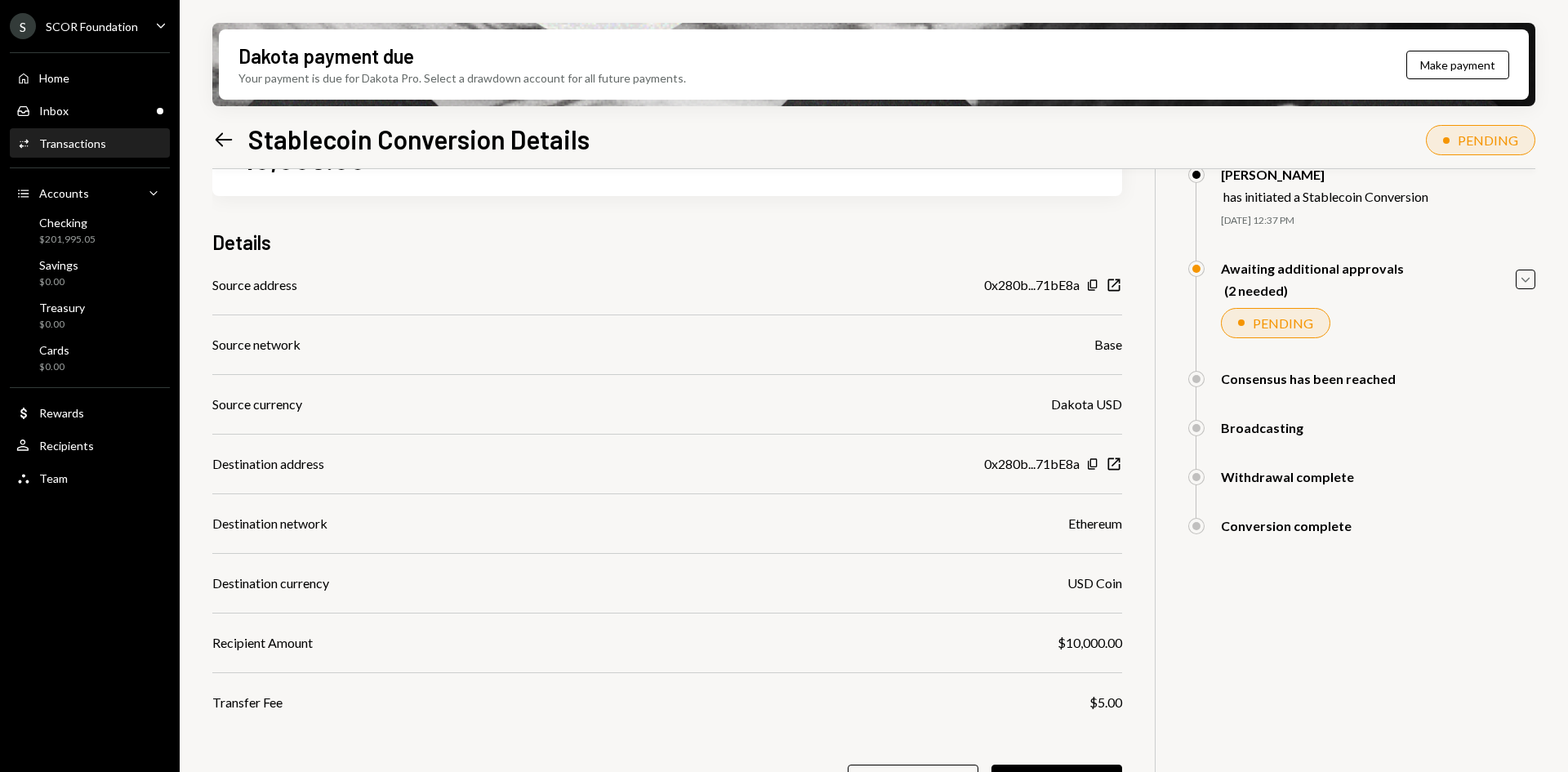
scroll to position [131, 0]
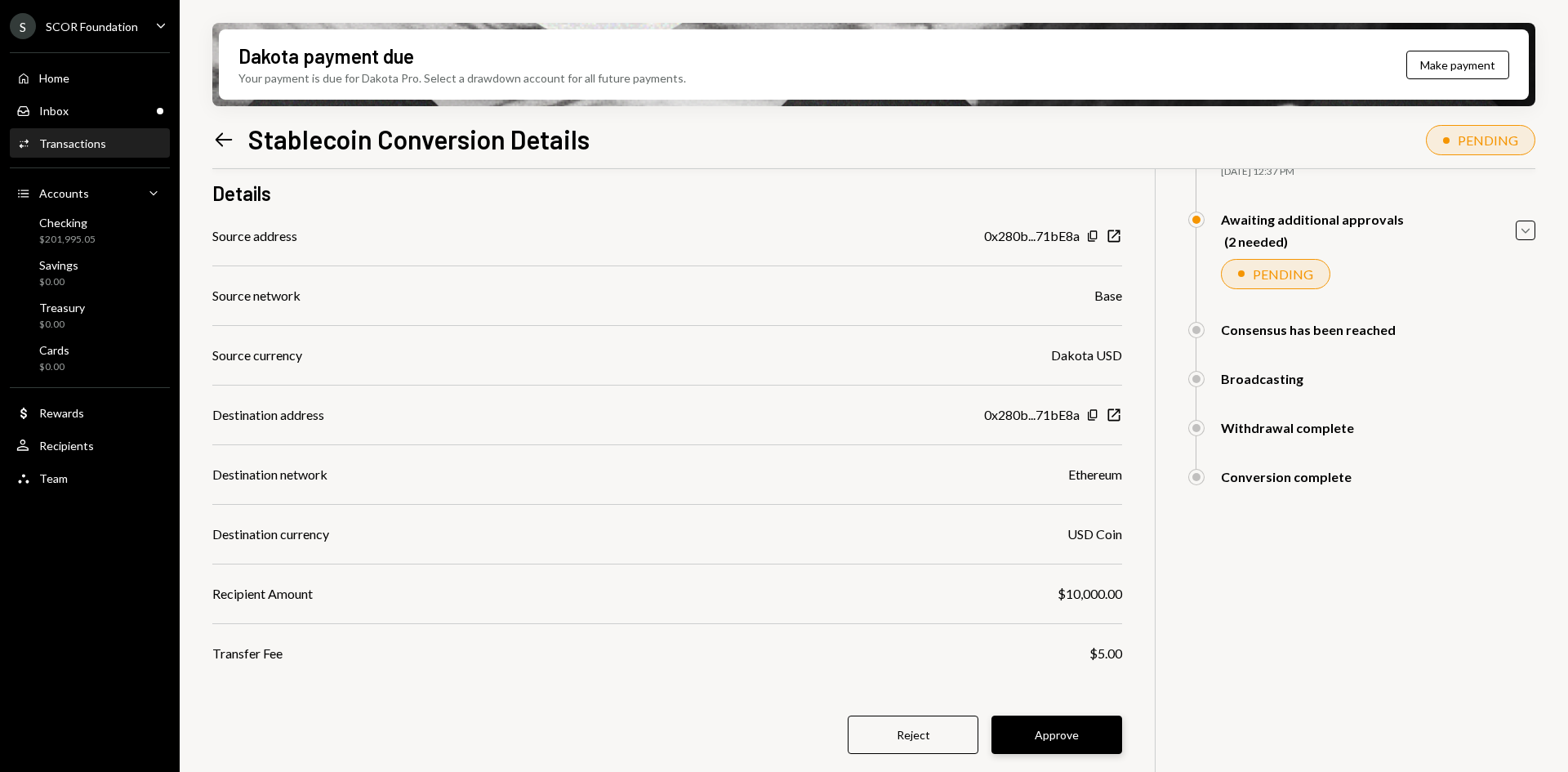
drag, startPoint x: 1089, startPoint y: 731, endPoint x: 1096, endPoint y: 726, distance: 8.6
click at [1090, 730] on button "Approve" at bounding box center [1057, 735] width 131 height 38
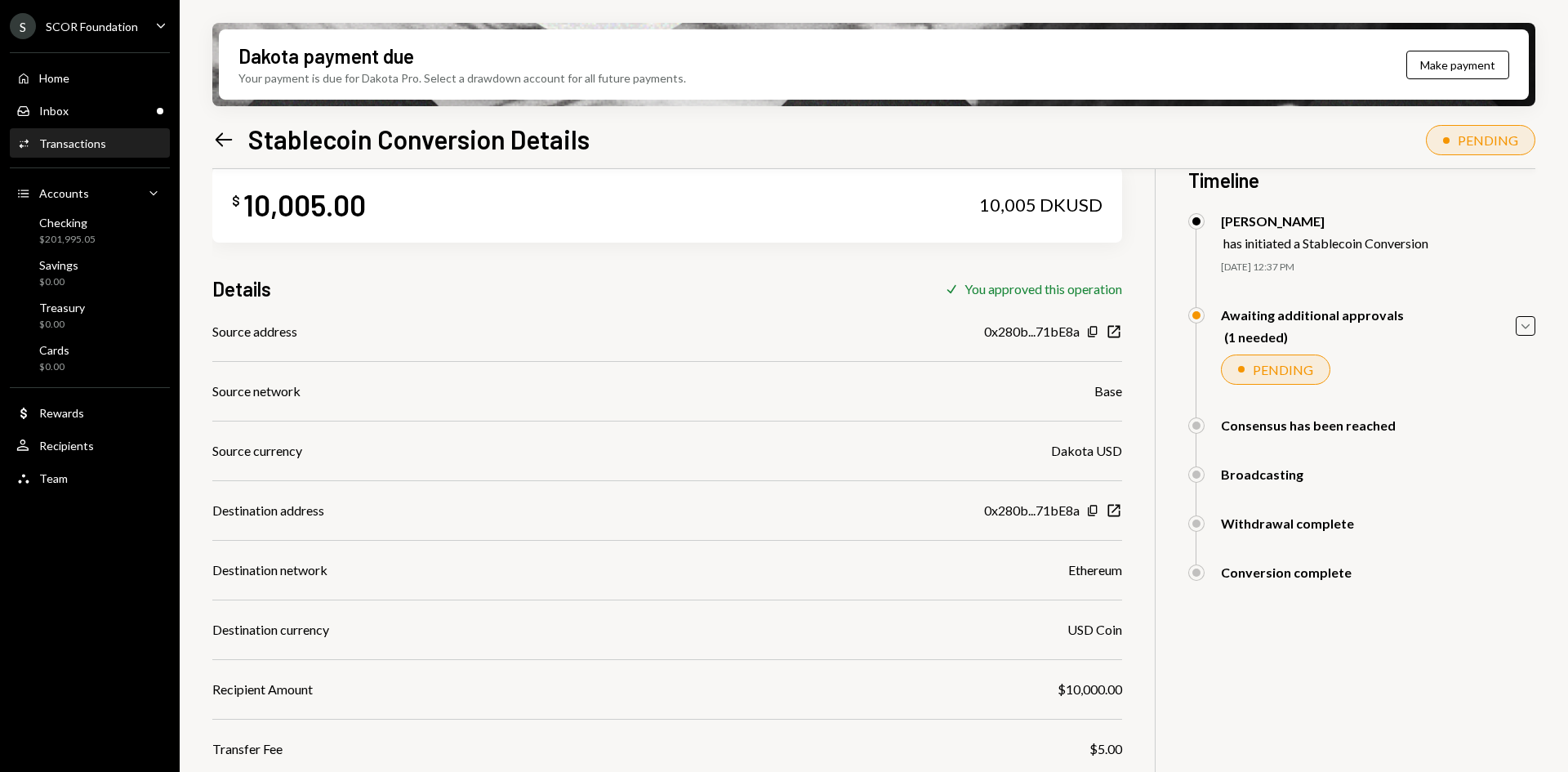
scroll to position [0, 0]
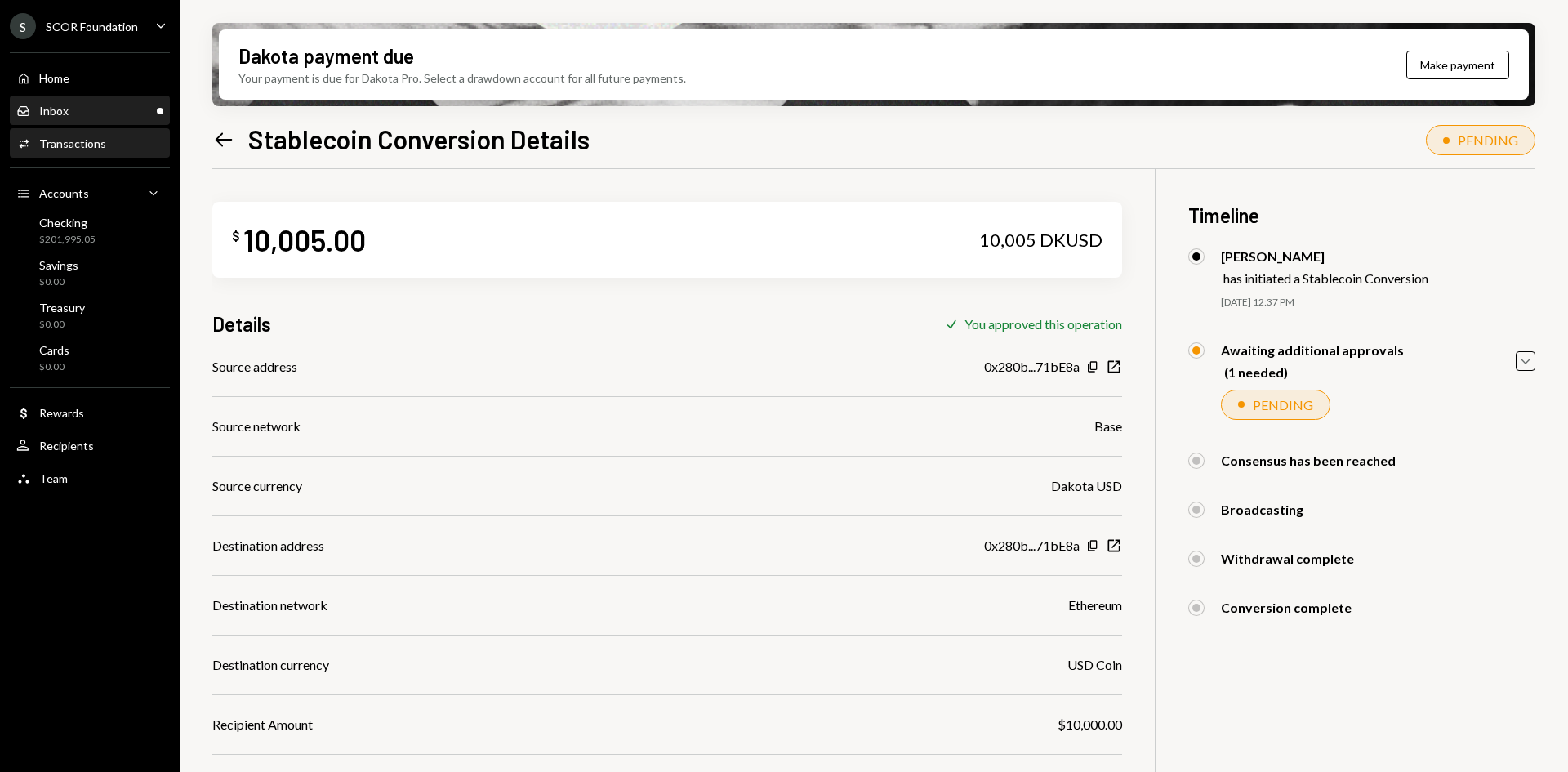
click at [48, 102] on div "Inbox Inbox" at bounding box center [90, 110] width 147 height 28
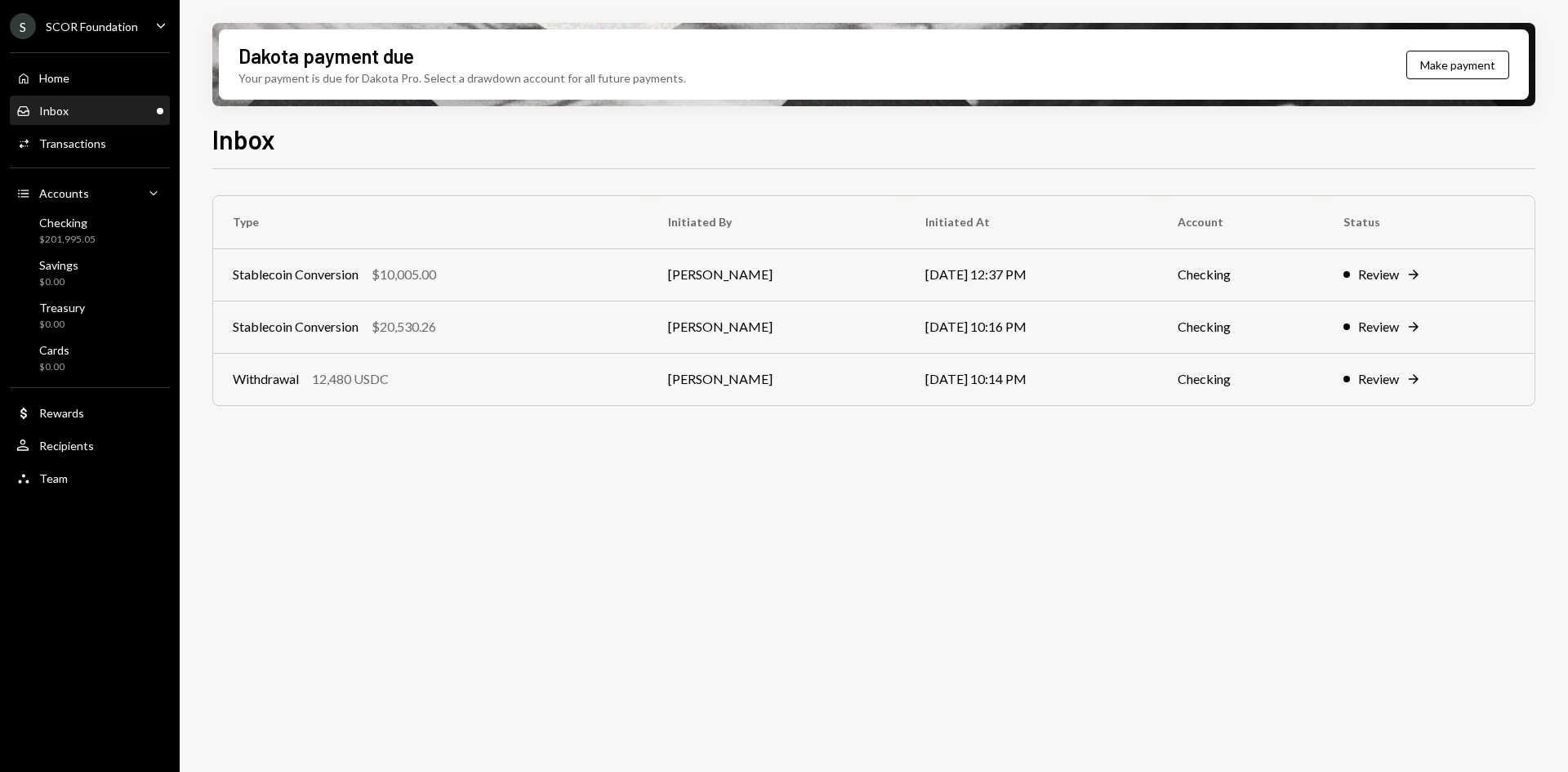
click at [94, 105] on div "Inbox Inbox" at bounding box center [90, 111] width 147 height 15
